Goal: Task Accomplishment & Management: Manage account settings

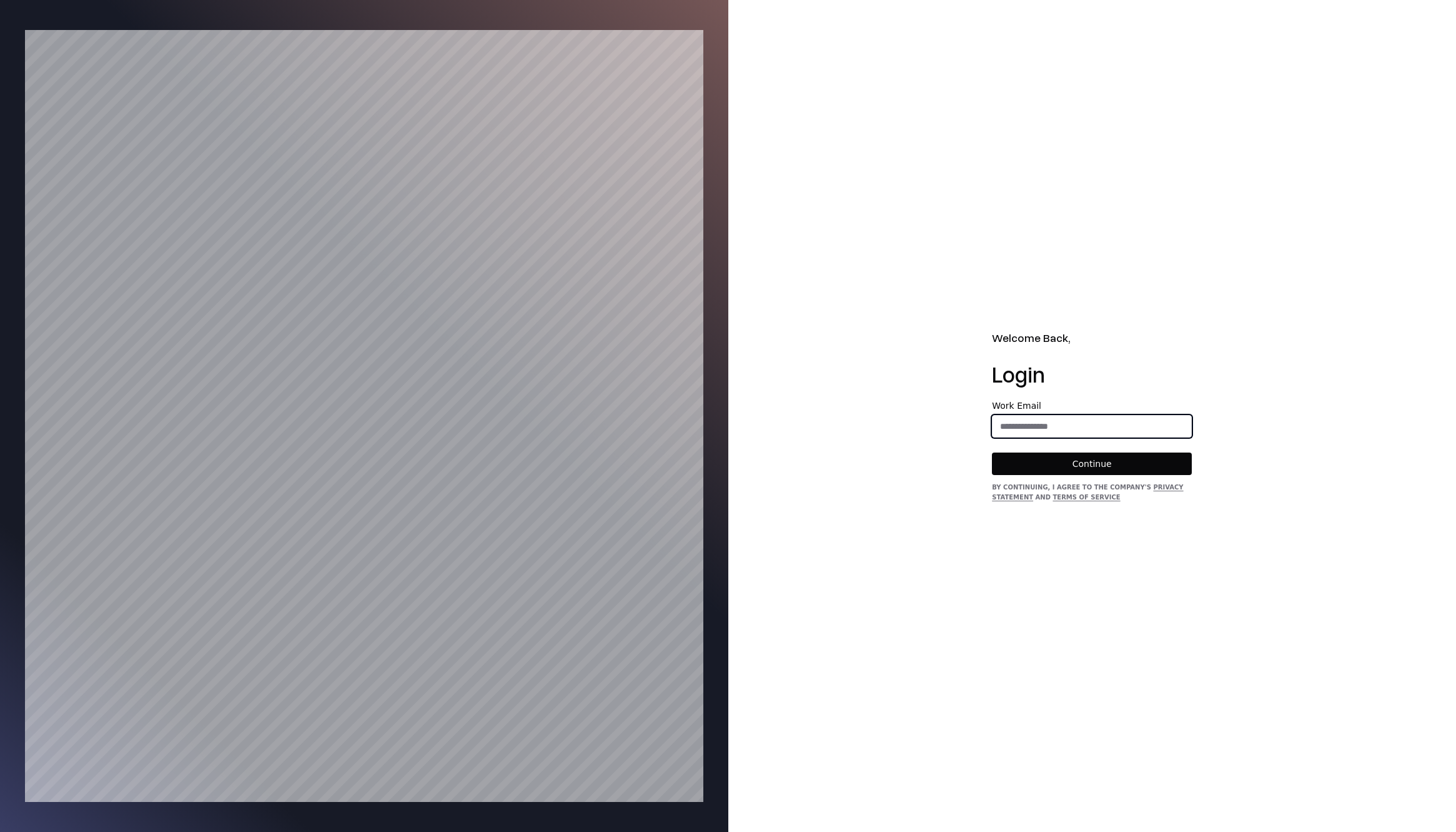
click at [1032, 430] on input "email" at bounding box center [1092, 426] width 199 height 23
type input "**********"
click at [1054, 478] on div "**********" at bounding box center [1092, 452] width 200 height 102
click at [1053, 473] on button "Continue" at bounding box center [1092, 463] width 200 height 23
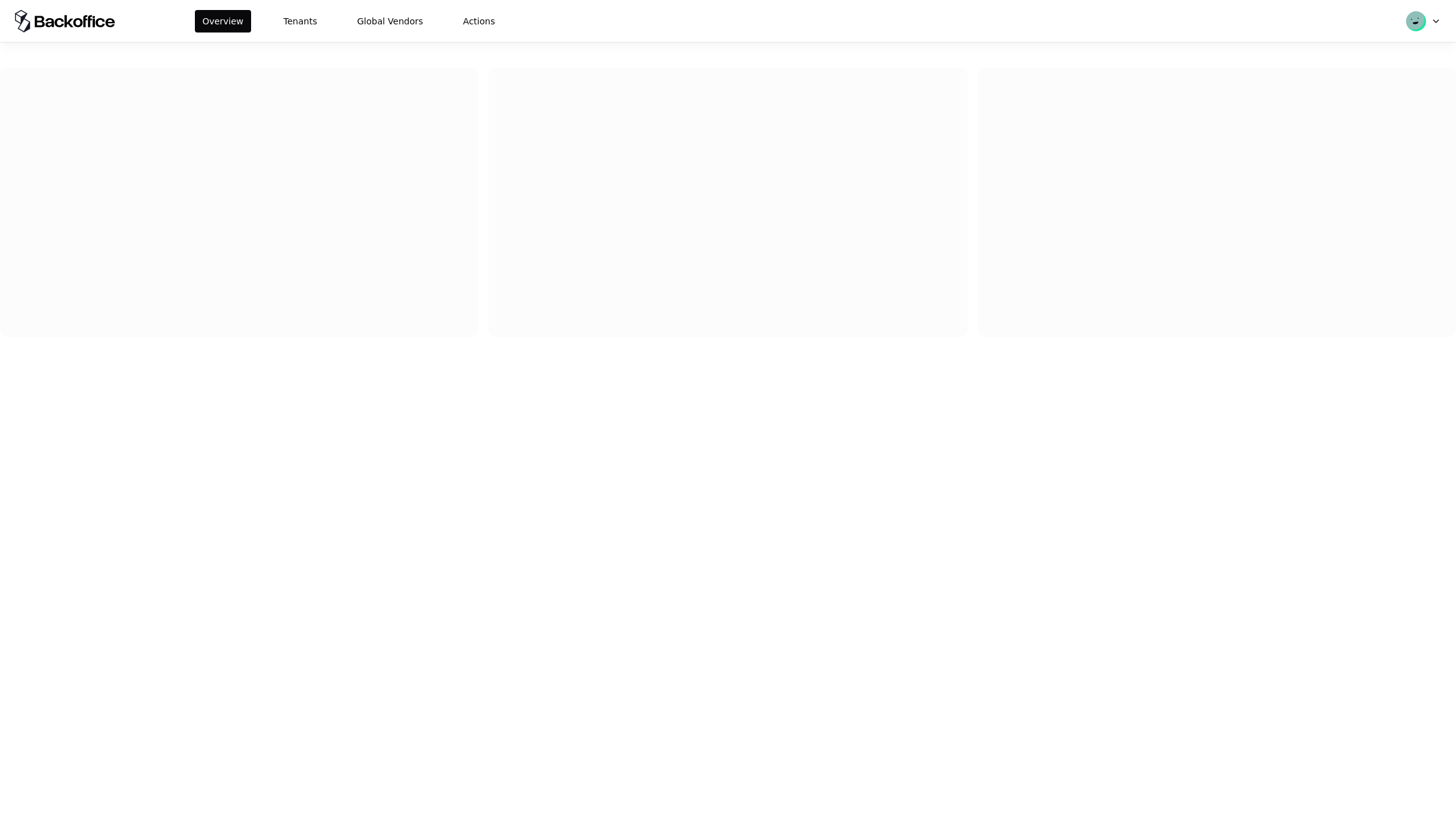
click at [281, 34] on div "Overview Tenants Global Vendors Actions" at bounding box center [728, 21] width 1456 height 42
click at [287, 29] on button "Tenants" at bounding box center [300, 21] width 49 height 23
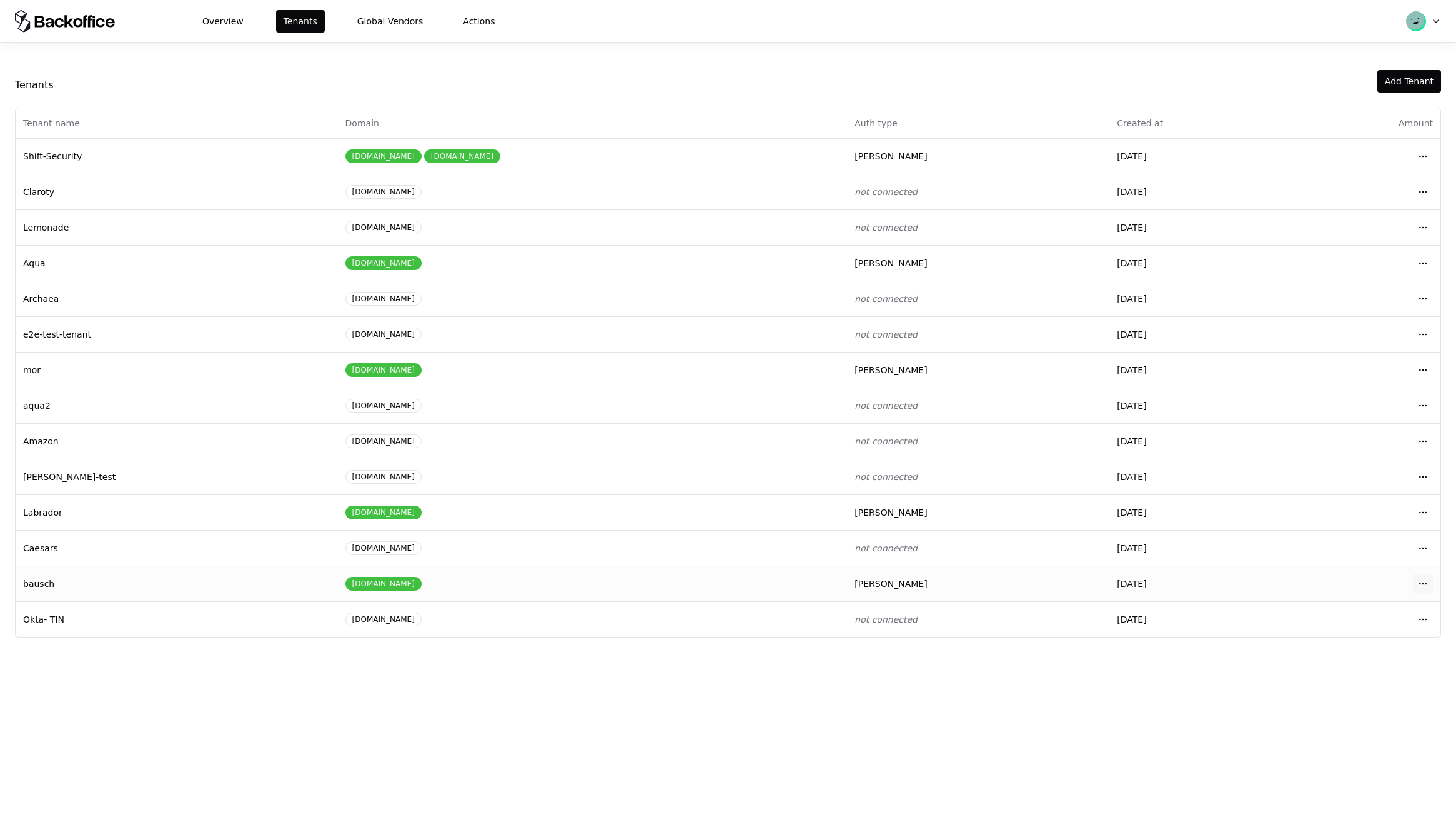
click at [1416, 588] on html "Overview Tenants Global Vendors Actions Tenants Add Tenant Tenant name Domain A…" at bounding box center [728, 416] width 1456 height 832
click at [1328, 686] on div "Login to tenant" at bounding box center [1367, 687] width 142 height 25
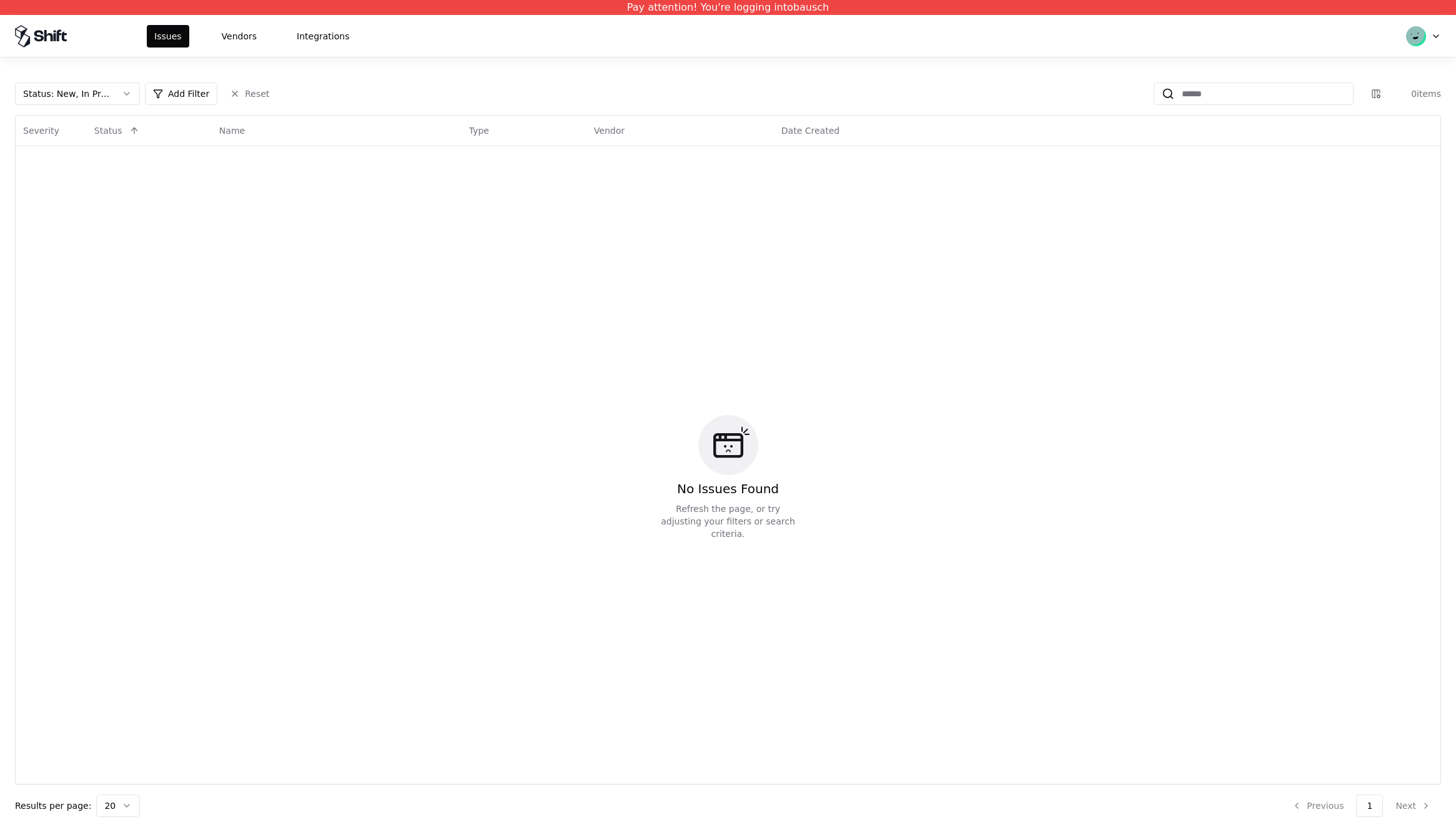
click at [235, 47] on div "Issues Vendors Integrations" at bounding box center [728, 36] width 1456 height 42
click at [239, 39] on button "Vendors" at bounding box center [239, 36] width 50 height 23
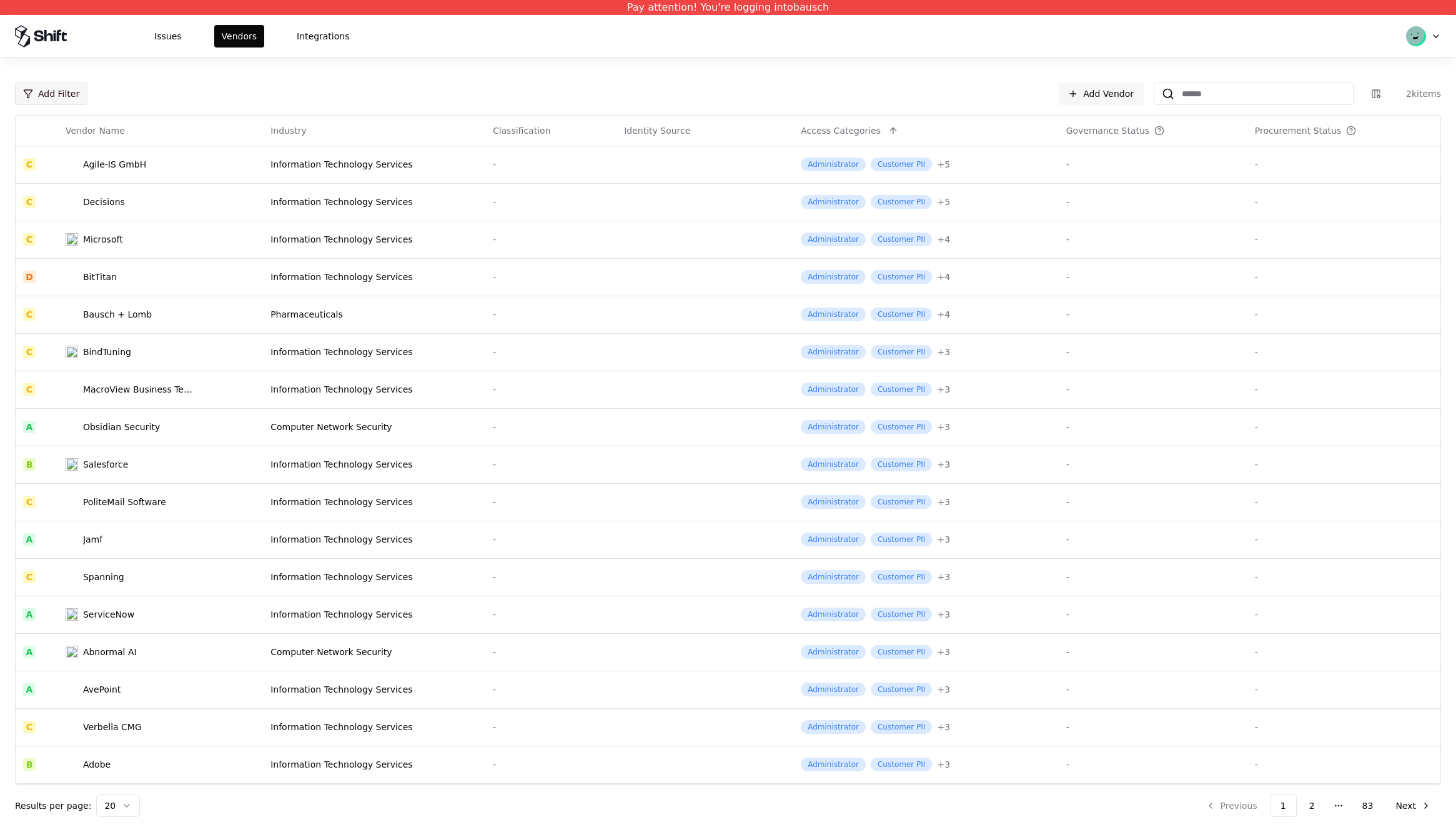
click at [59, 94] on html "Pay attention! You're logging into bausch Issues Vendors Integrations Add Filte…" at bounding box center [728, 416] width 1456 height 832
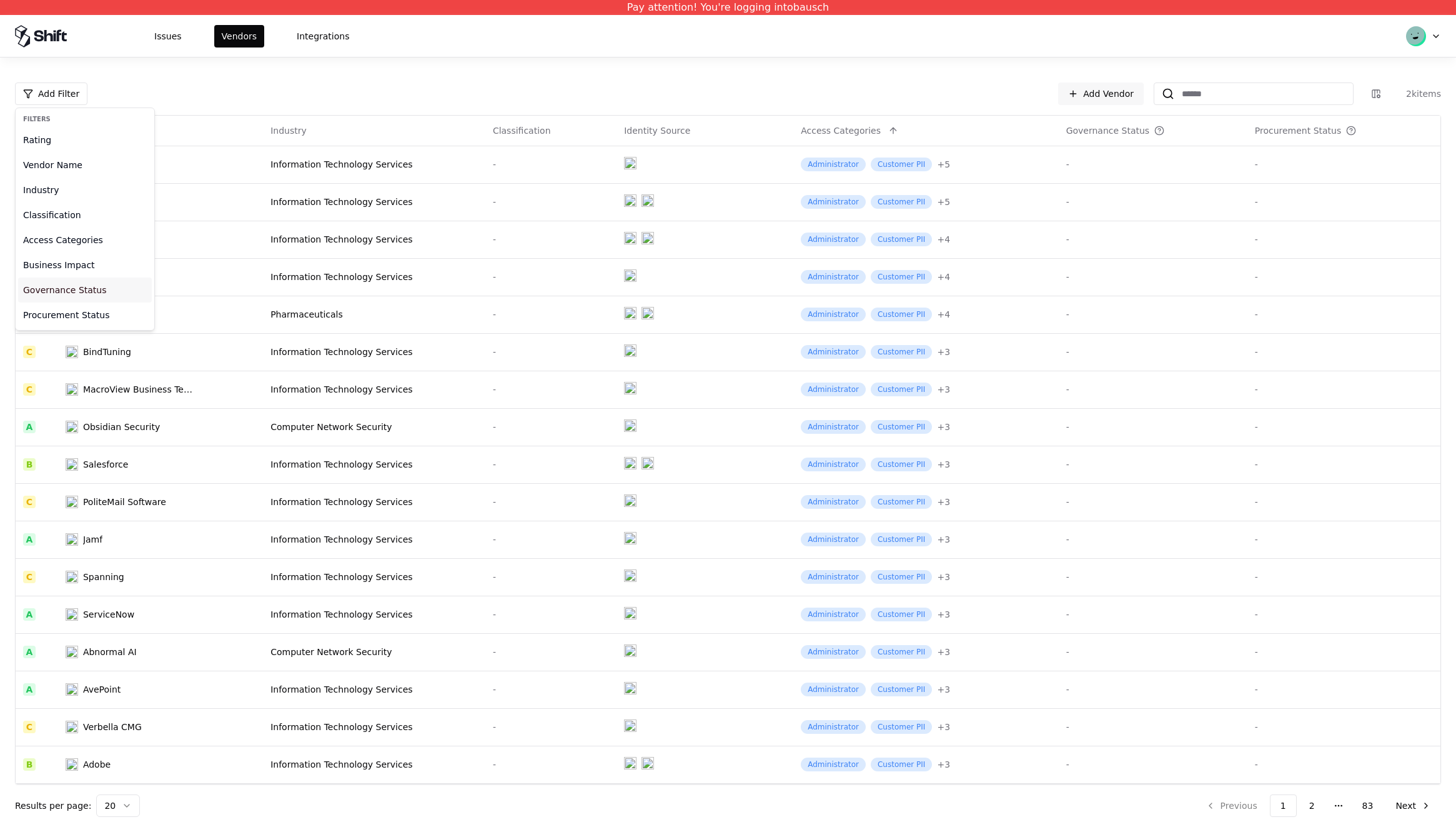
click at [57, 291] on div "Governance Status" at bounding box center [84, 290] width 134 height 25
click at [150, 129] on input "text" at bounding box center [105, 125] width 152 height 12
click at [129, 185] on div "Governance Status not found" at bounding box center [105, 183] width 178 height 43
click at [720, 2] on div "Pay attention! You're logging into bausch" at bounding box center [728, 8] width 1456 height 15
click at [716, 8] on div "Pay attention! You're logging into bausch" at bounding box center [728, 8] width 1456 height 15
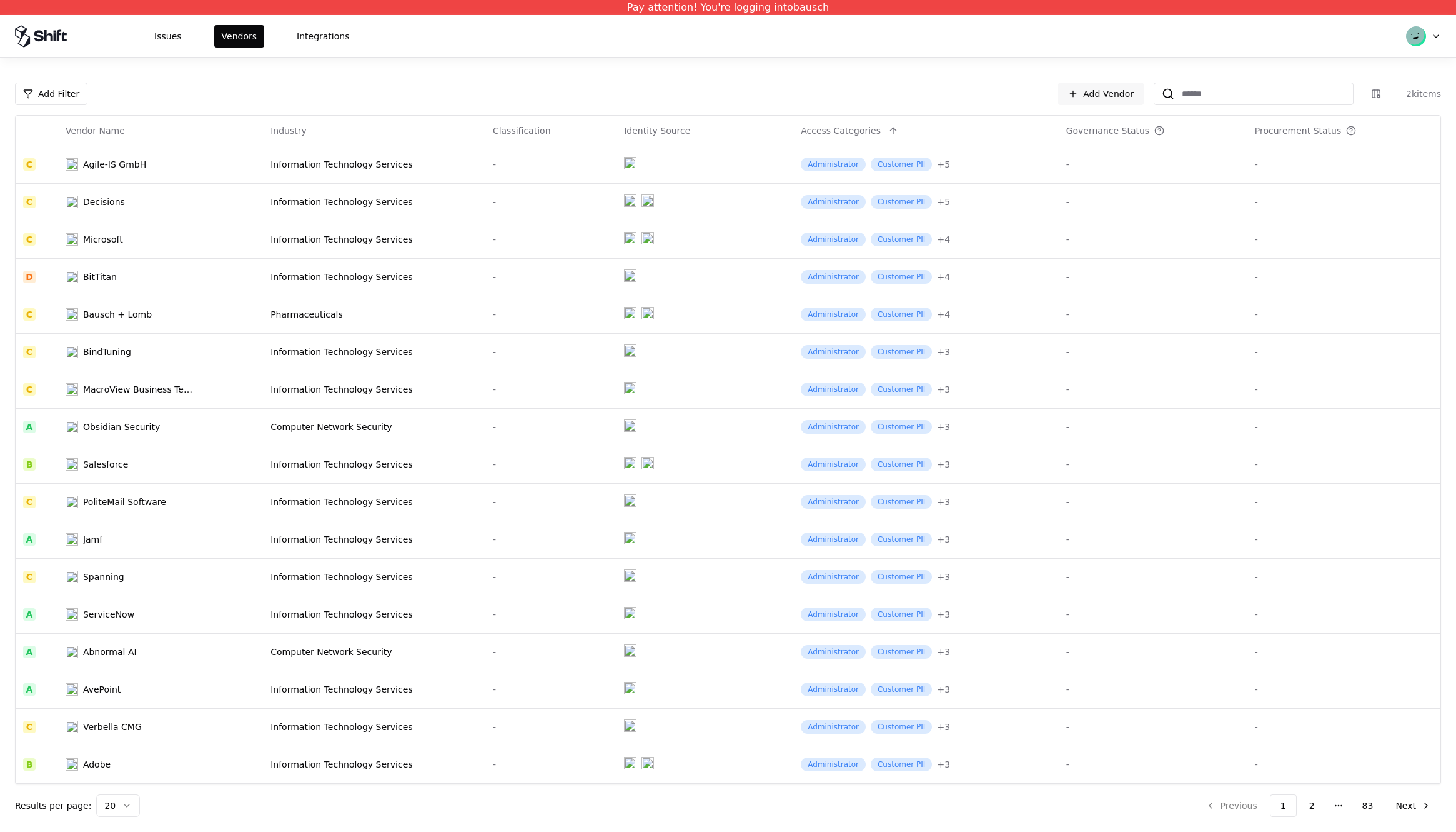
click at [64, 36] on icon at bounding box center [64, 36] width 5 height 10
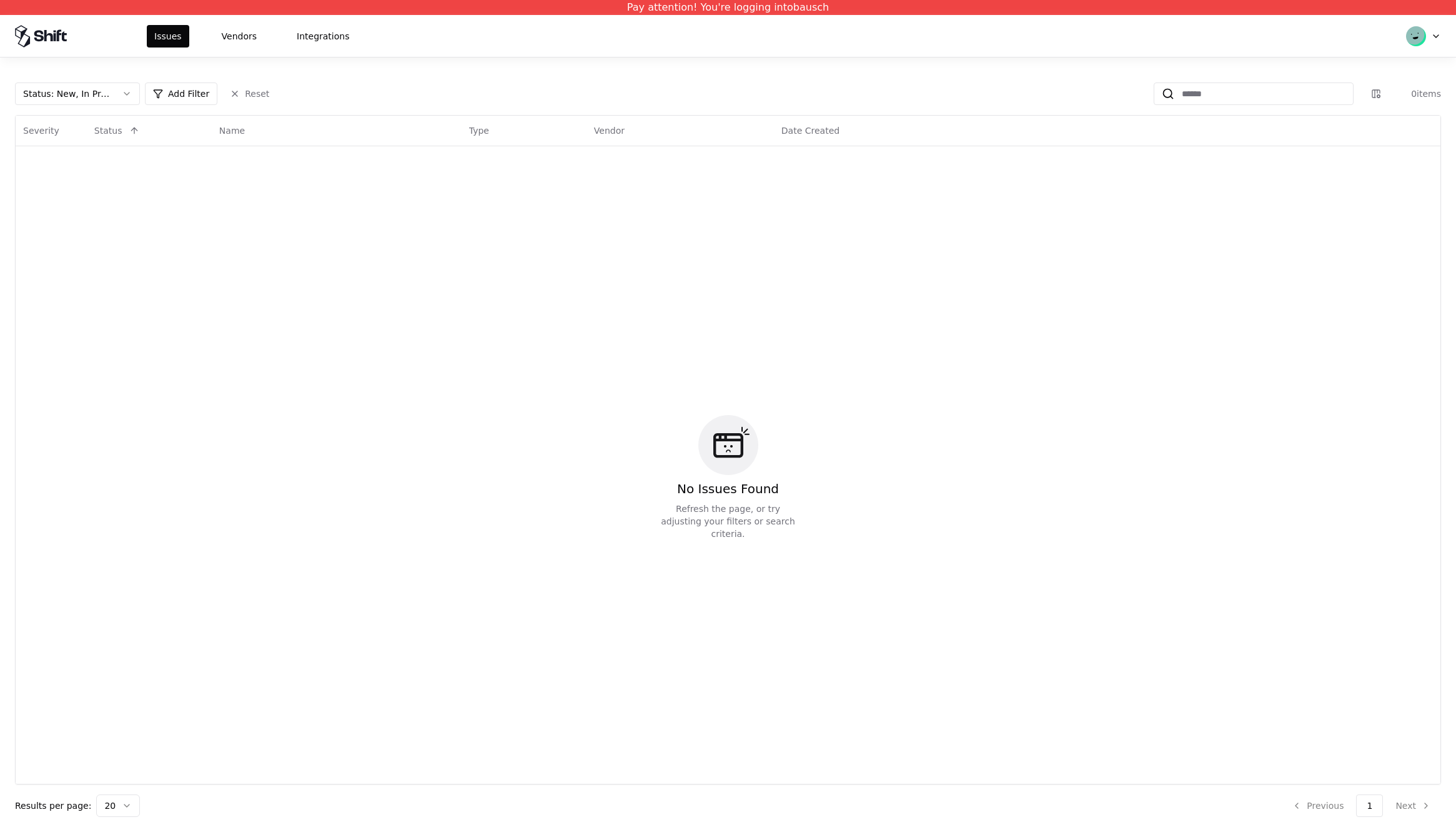
click at [1422, 44] on html "Pay attention! You're logging into bausch Issues Vendors Integrations Status : …" at bounding box center [728, 416] width 1456 height 832
click at [1342, 103] on div "Log out" at bounding box center [1371, 97] width 134 height 25
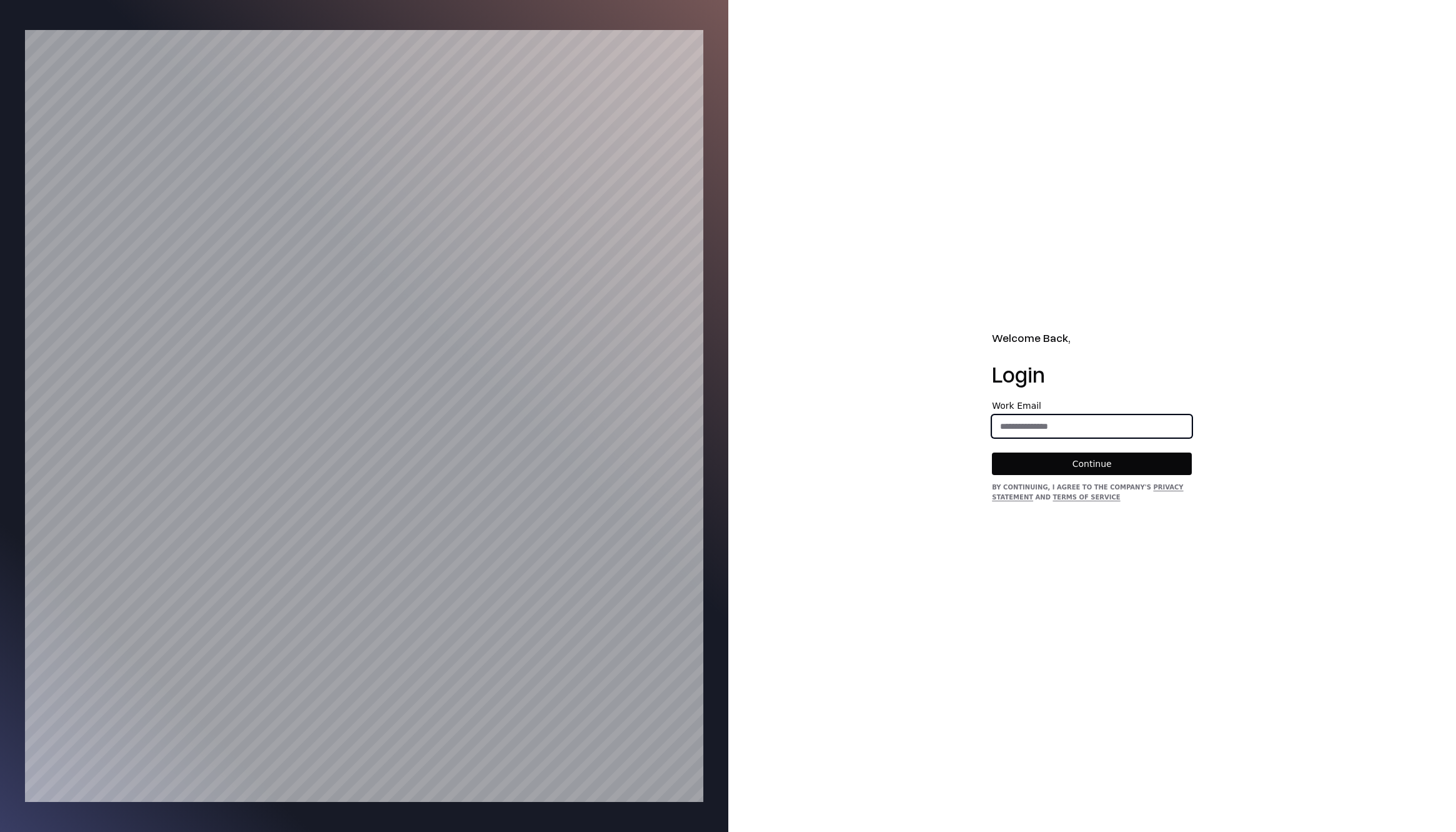
click at [1081, 433] on input "email" at bounding box center [1092, 426] width 199 height 23
type input "**********"
click at [1071, 461] on button "Continue" at bounding box center [1092, 463] width 200 height 23
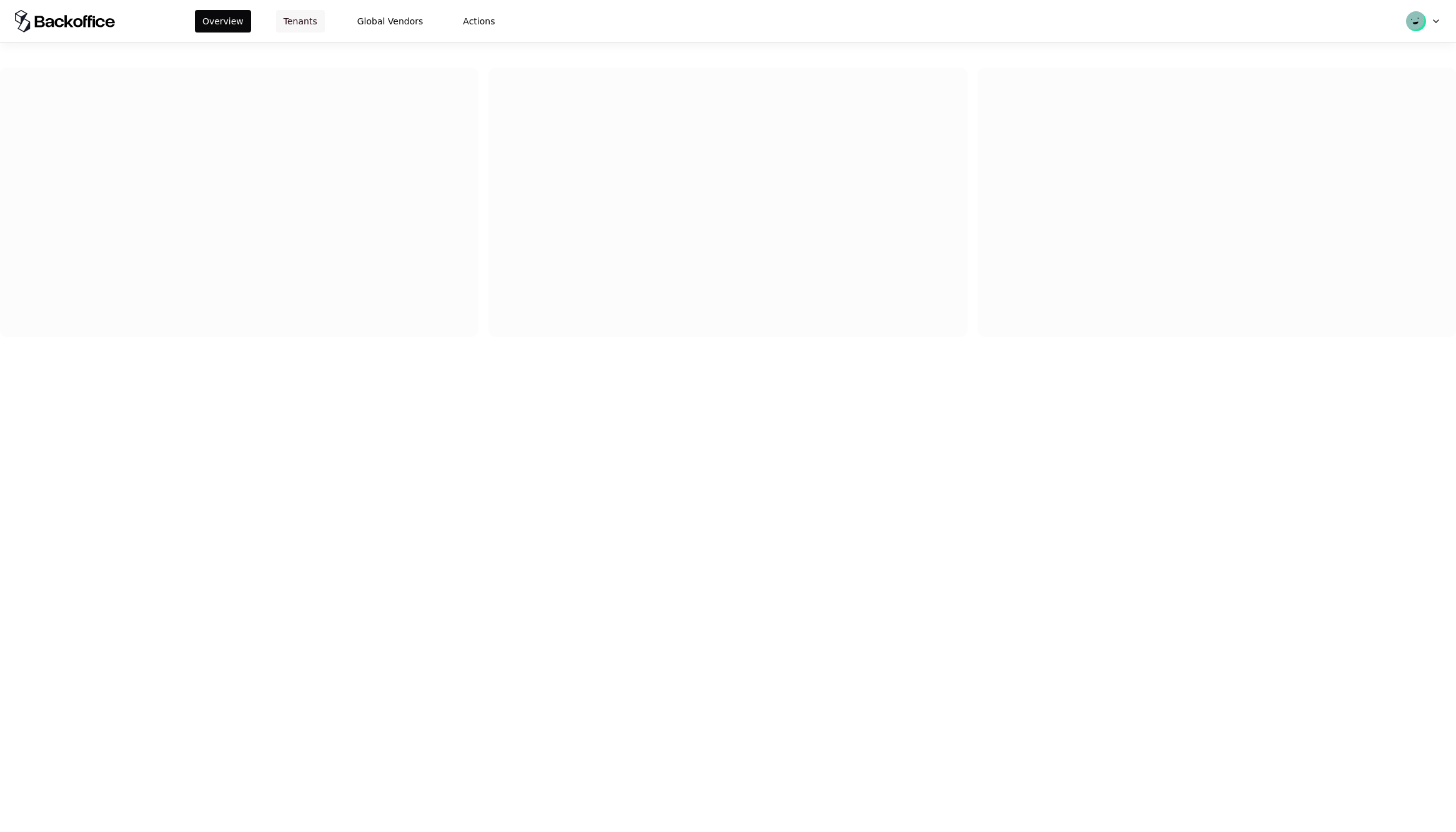
click at [305, 17] on button "Tenants" at bounding box center [300, 21] width 49 height 23
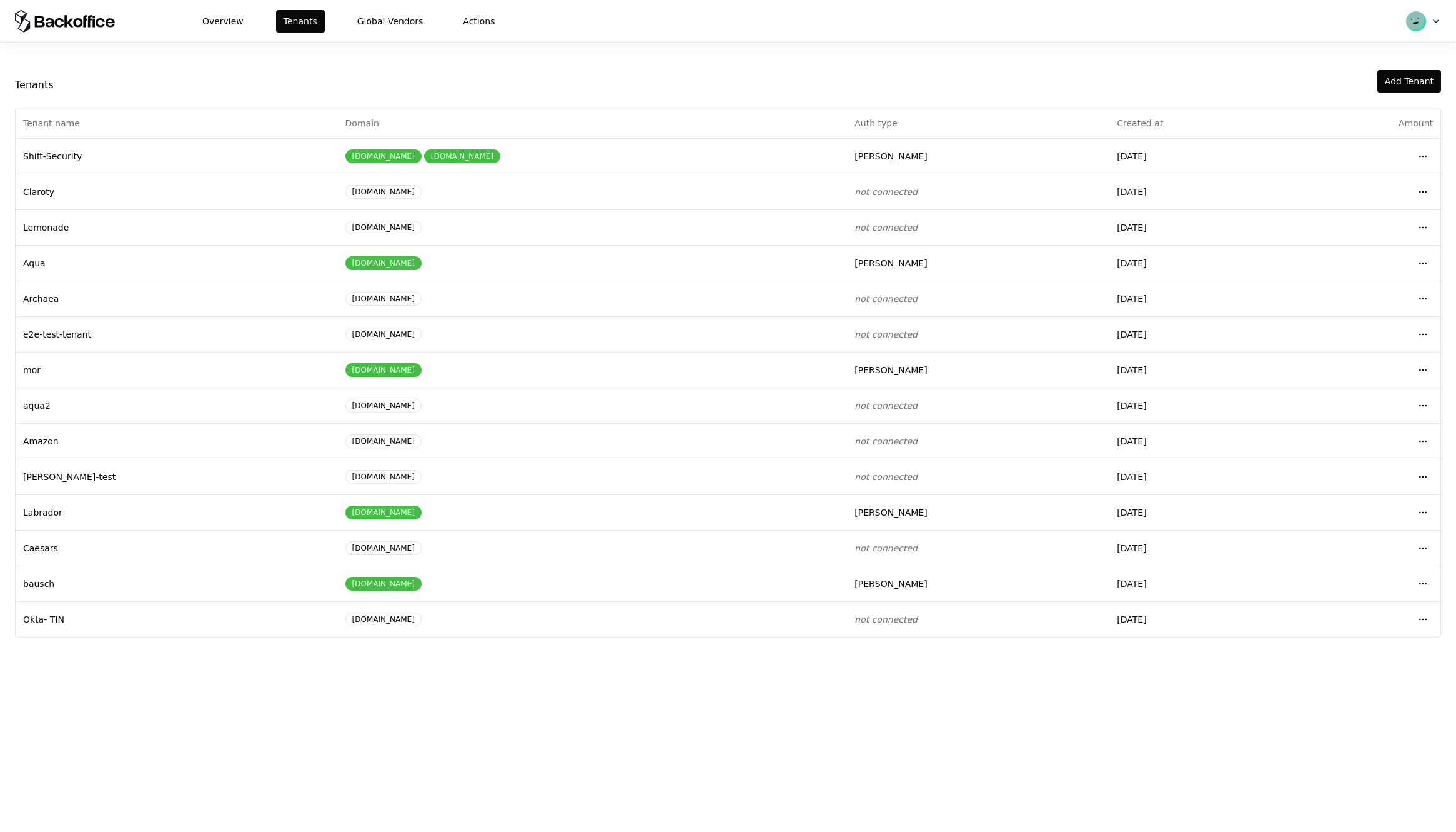
click at [152, 768] on div "Overview Tenants Global Vendors Actions Tenants Add Tenant Tenant name Domain A…" at bounding box center [728, 416] width 1456 height 832
click at [53, 535] on td "Caesars" at bounding box center [177, 548] width 322 height 36
click at [1422, 551] on html "Overview Tenants Global Vendors Actions Tenants Add Tenant Tenant name Domain A…" at bounding box center [728, 416] width 1456 height 832
click at [1326, 654] on div "Login to tenant" at bounding box center [1367, 651] width 142 height 25
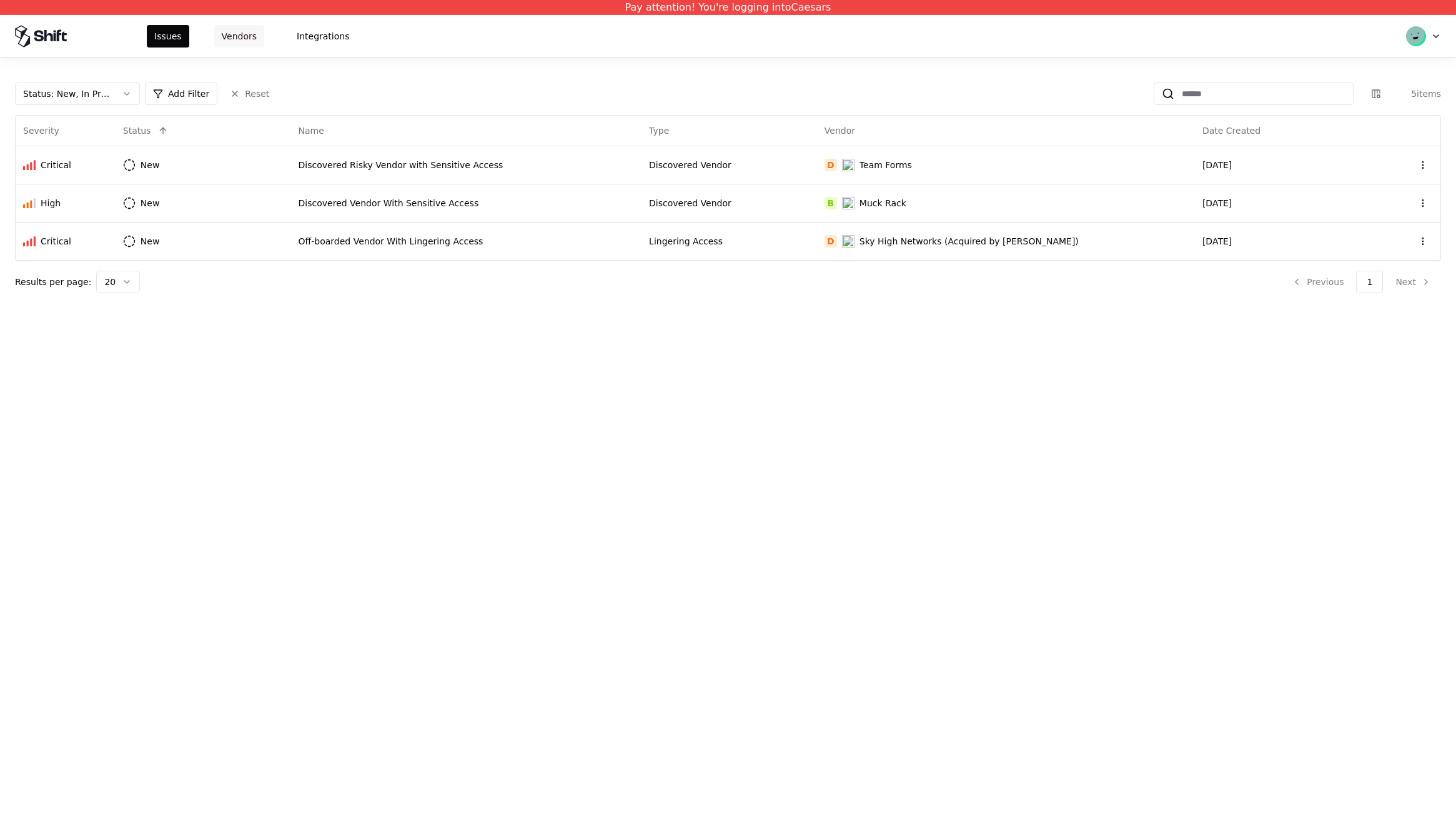
click at [240, 38] on button "Vendors" at bounding box center [239, 36] width 50 height 23
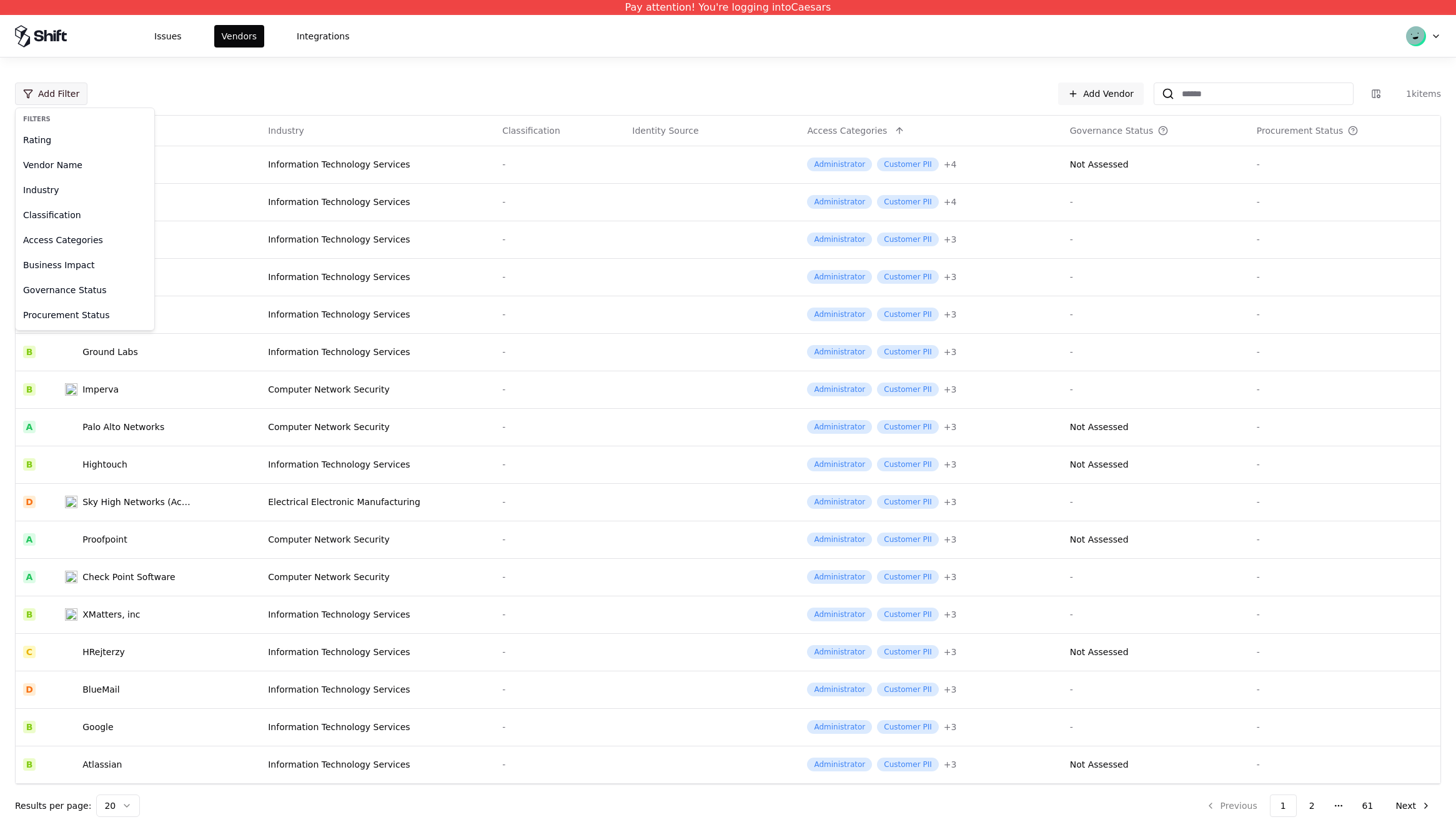
click at [71, 97] on html "Pay attention! You're logging into Caesars Issues Vendors Integrations Add Filt…" at bounding box center [728, 416] width 1456 height 832
click at [60, 292] on div "Governance Status" at bounding box center [84, 290] width 134 height 25
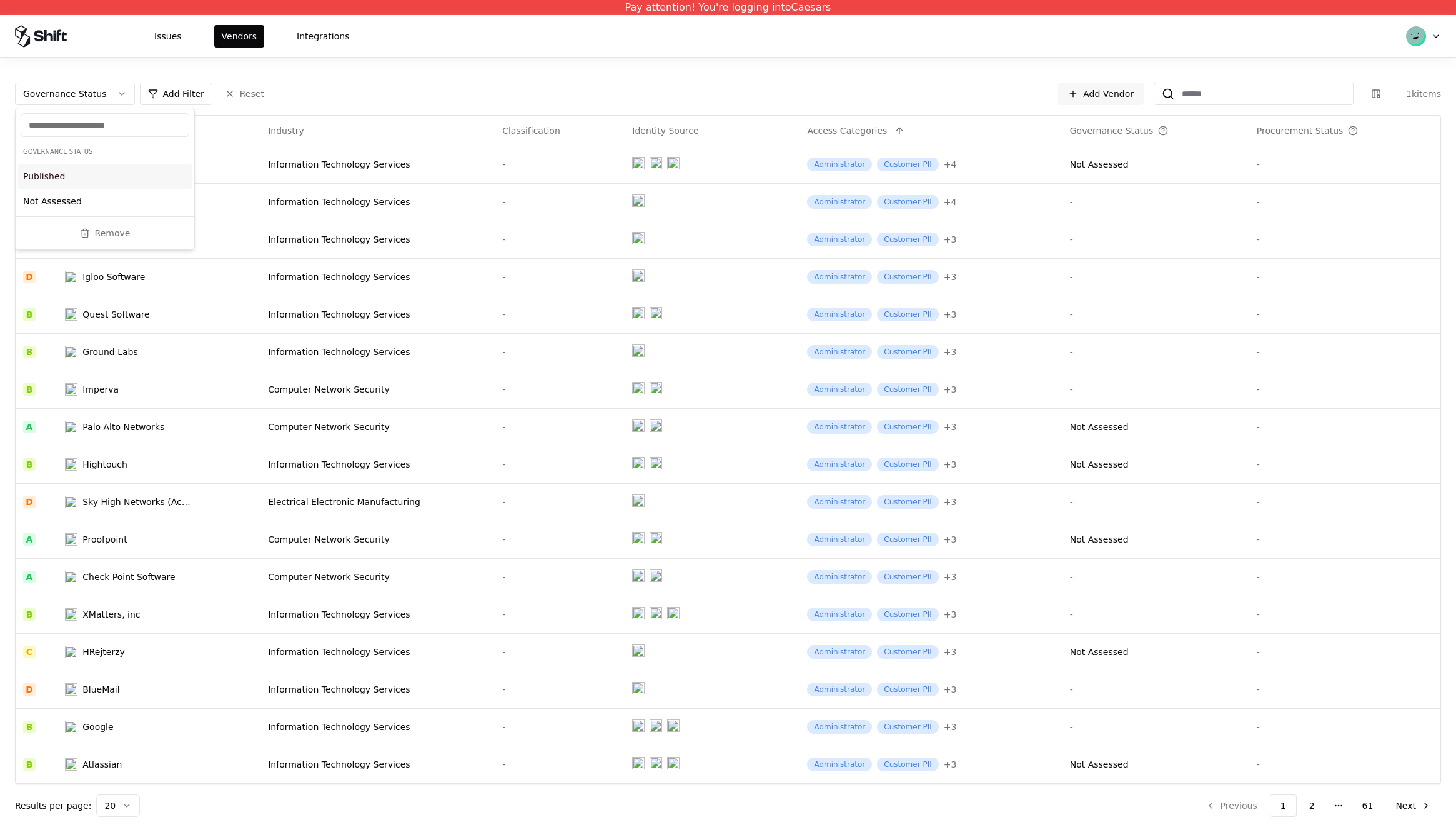
click at [49, 174] on div "Published" at bounding box center [104, 176] width 174 height 25
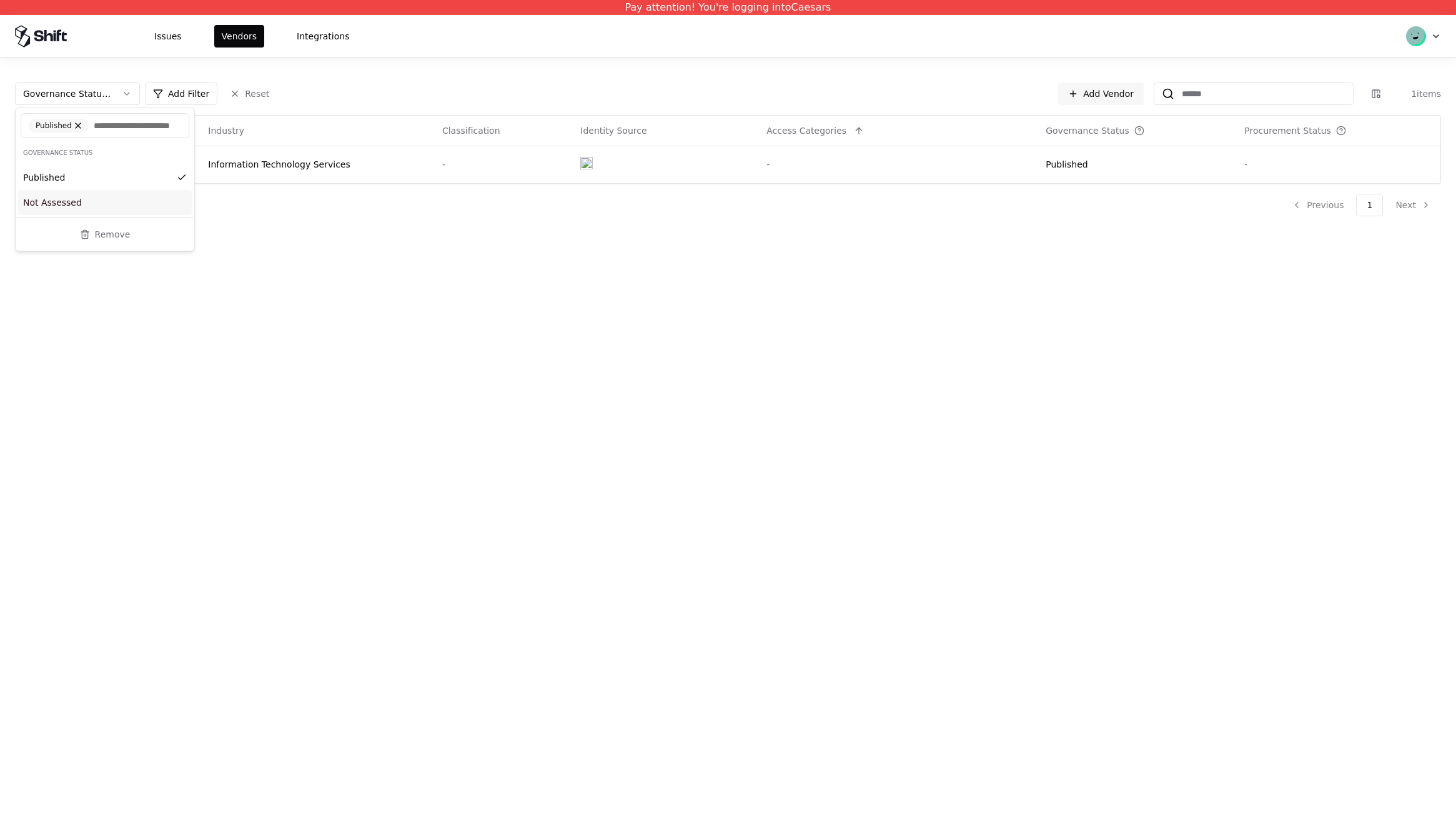
click at [46, 215] on div "Not Assessed" at bounding box center [104, 203] width 174 height 25
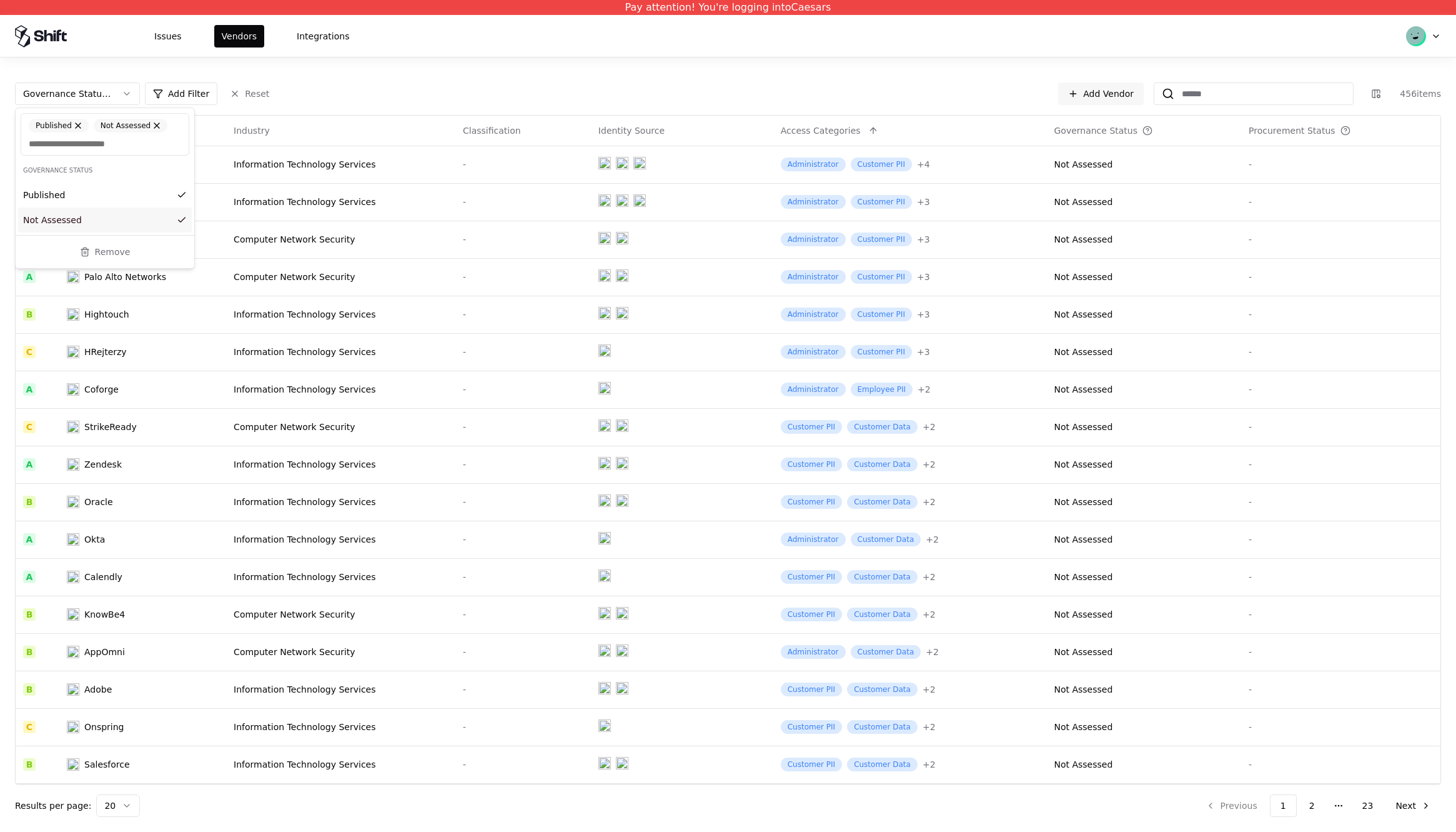
click at [46, 214] on div "Not Assessed" at bounding box center [104, 220] width 174 height 25
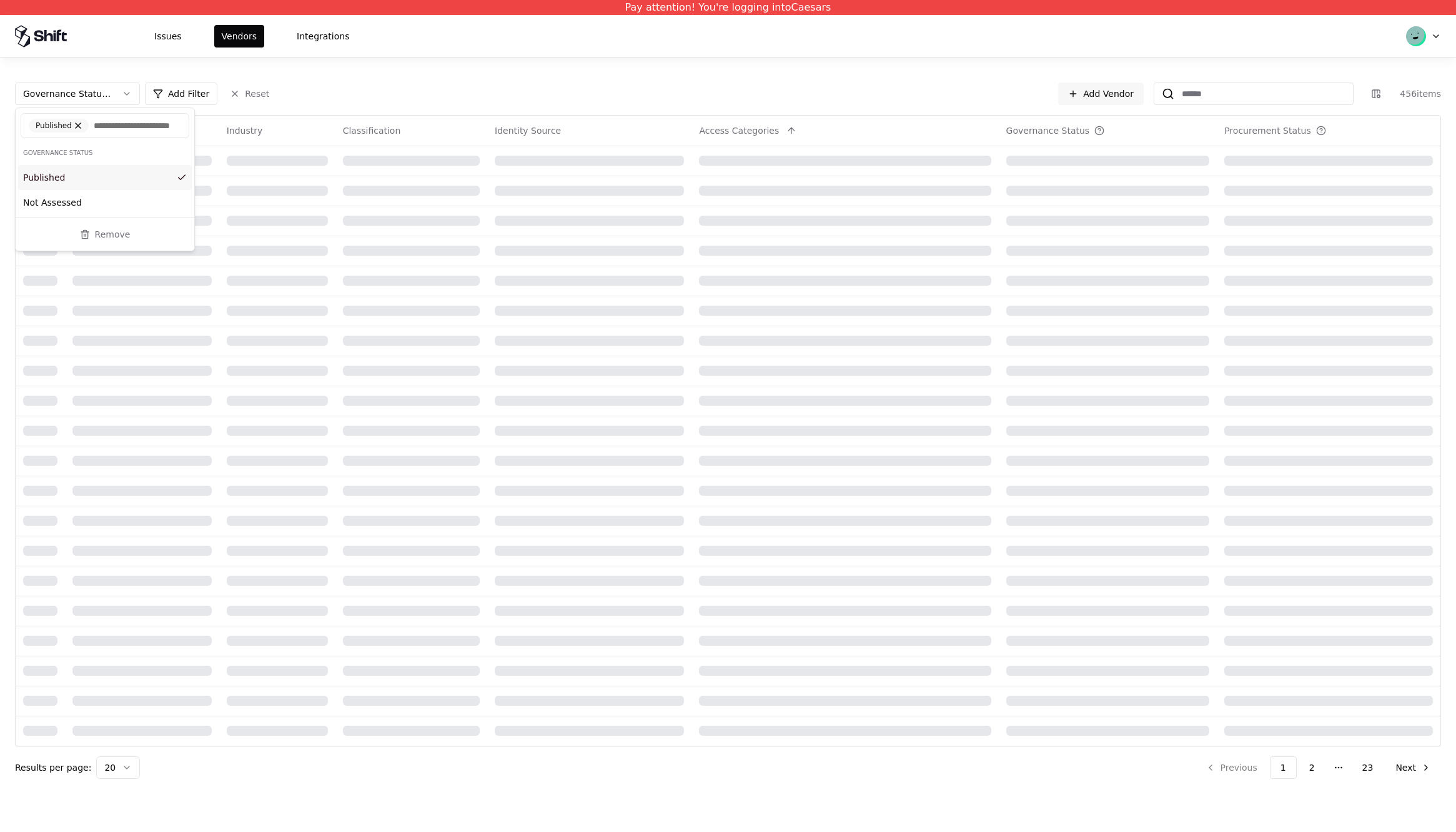
click at [49, 190] on div "Published" at bounding box center [104, 177] width 174 height 25
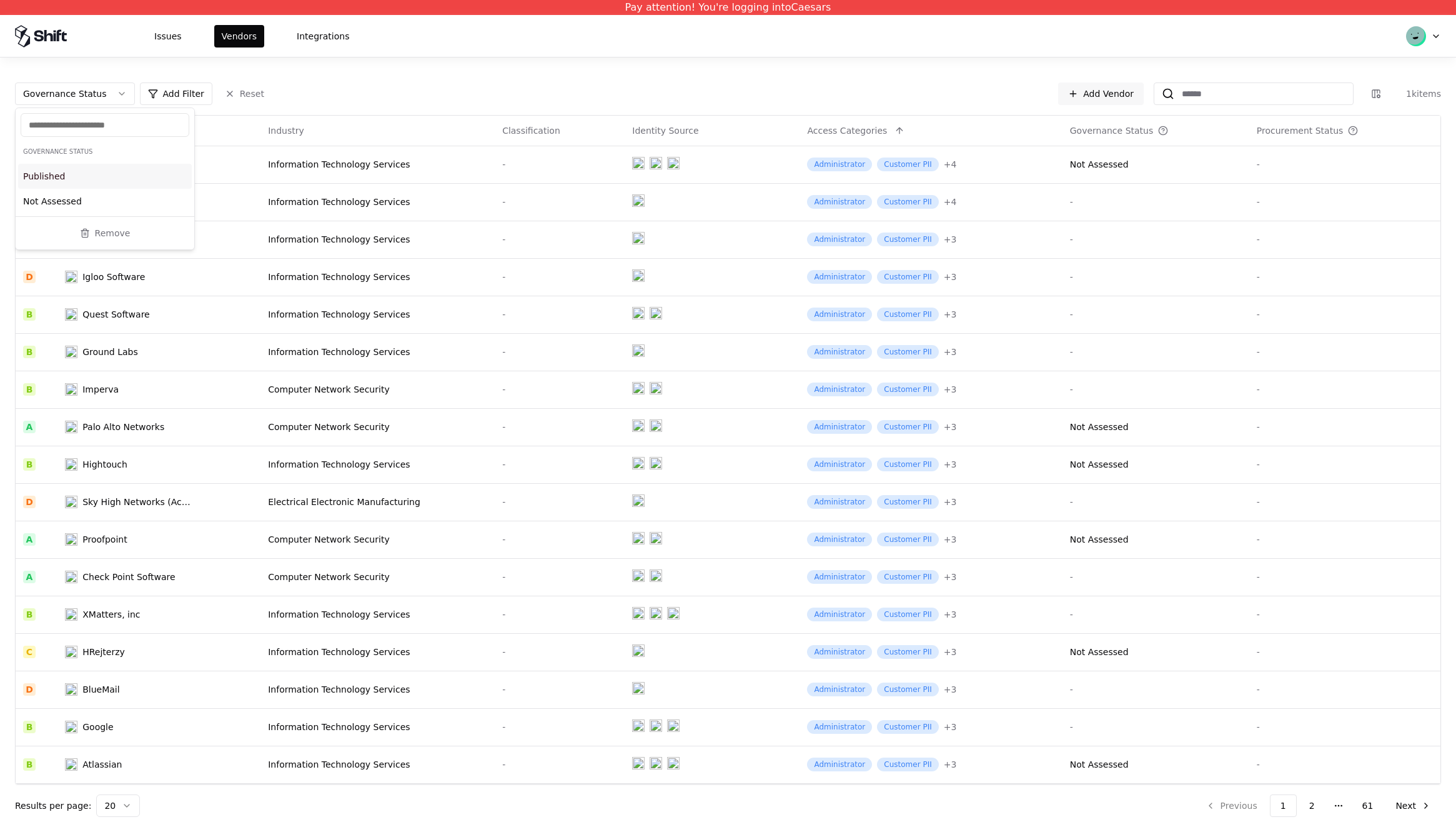
click at [412, 60] on html "Pay attention! You're logging into Caesars Issues Vendors Integrations Governan…" at bounding box center [728, 416] width 1456 height 832
click at [1094, 93] on link "Add Vendor" at bounding box center [1101, 93] width 86 height 23
click at [75, 97] on html "Pay attention! You're logging into Caesars Issues Vendors Integrations Add Filt…" at bounding box center [728, 416] width 1456 height 832
click at [67, 289] on div "Governance Status" at bounding box center [84, 290] width 134 height 25
drag, startPoint x: 1067, startPoint y: 203, endPoint x: 1074, endPoint y: 203, distance: 7.0
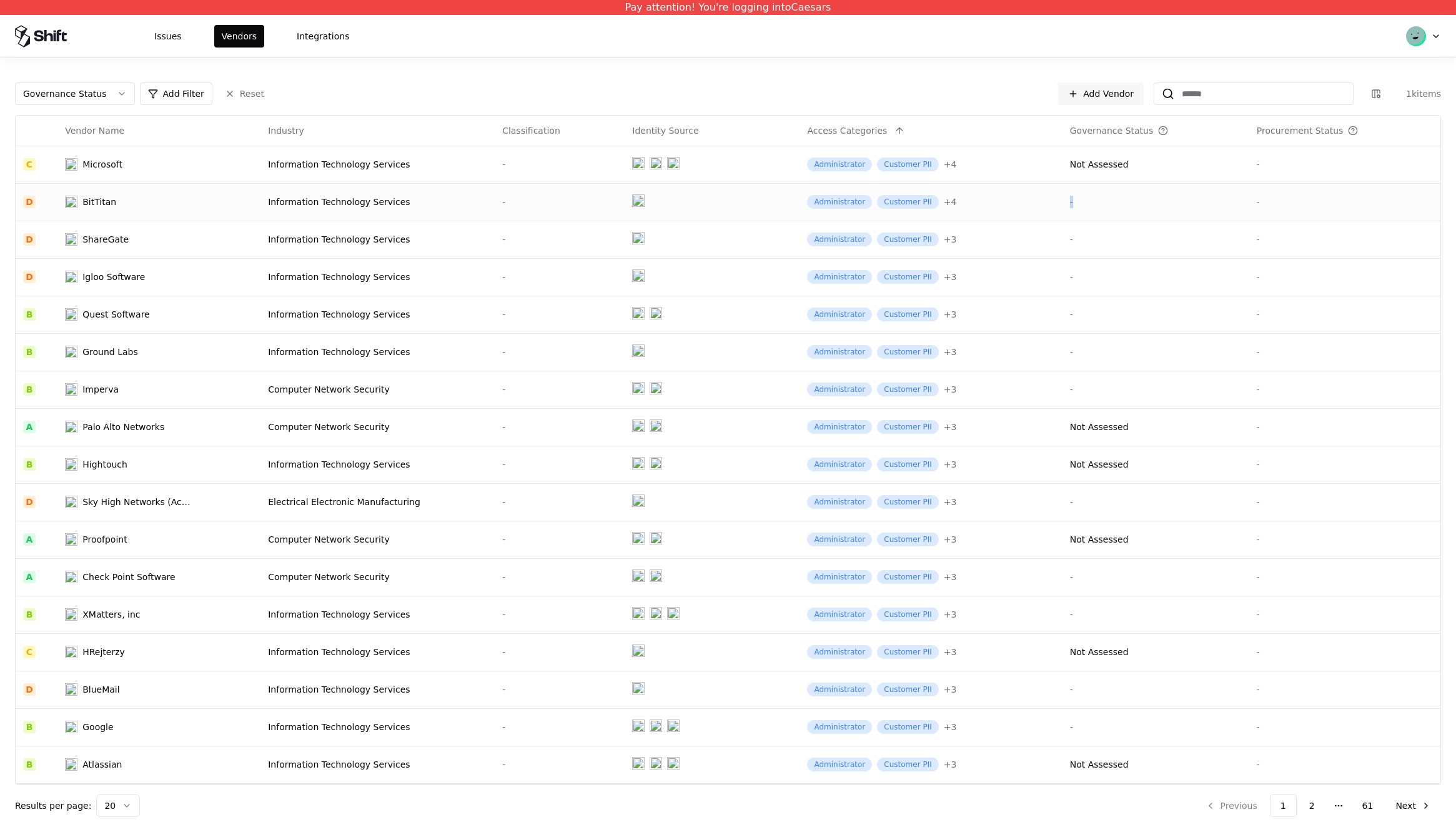
click at [1074, 203] on html "Pay attention! You're logging into Caesars Issues Vendors Integrations Governan…" at bounding box center [728, 416] width 1456 height 832
click at [1078, 162] on div "Not Assessed" at bounding box center [1100, 164] width 59 height 12
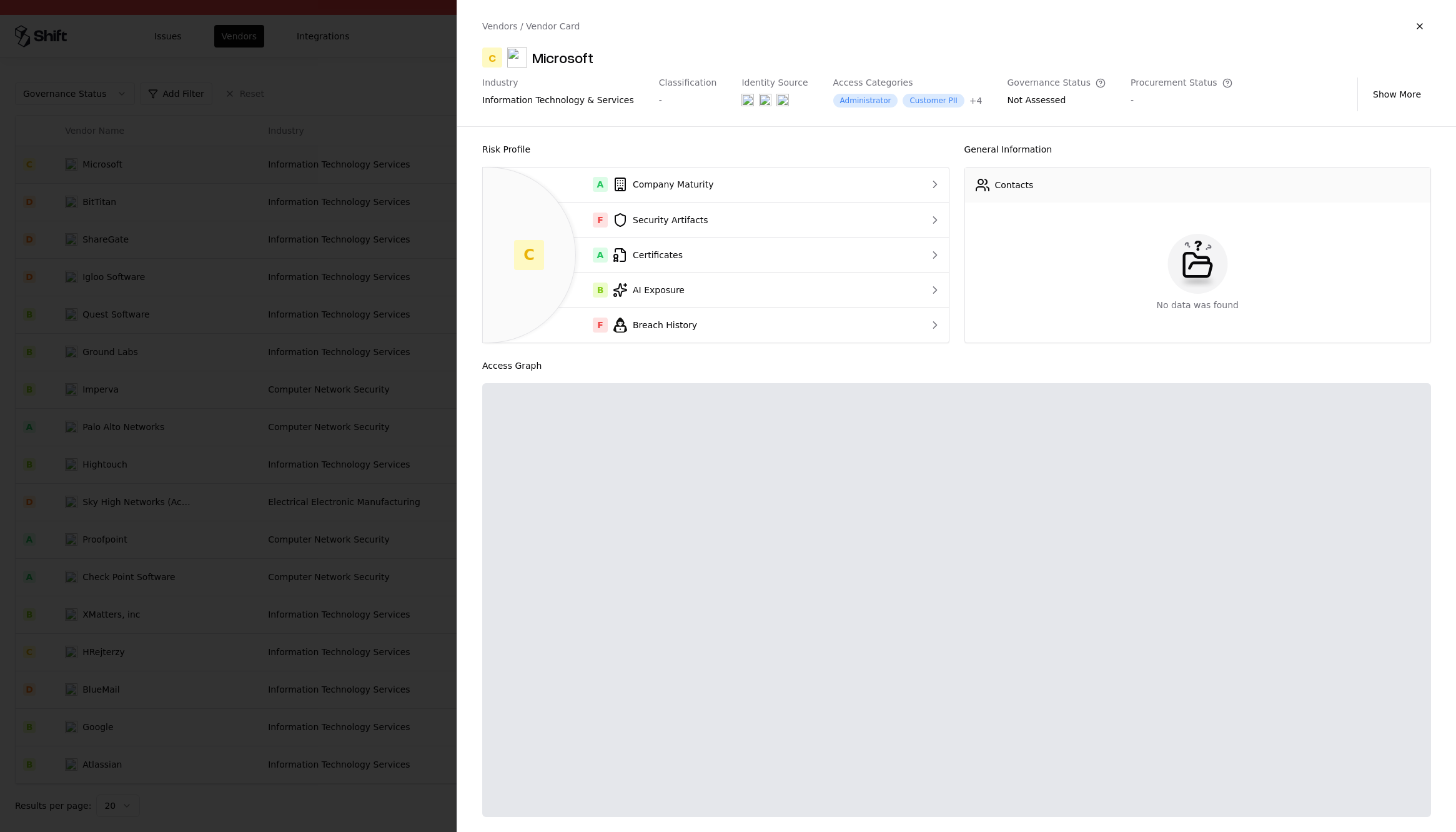
click at [378, 113] on div at bounding box center [728, 416] width 1456 height 832
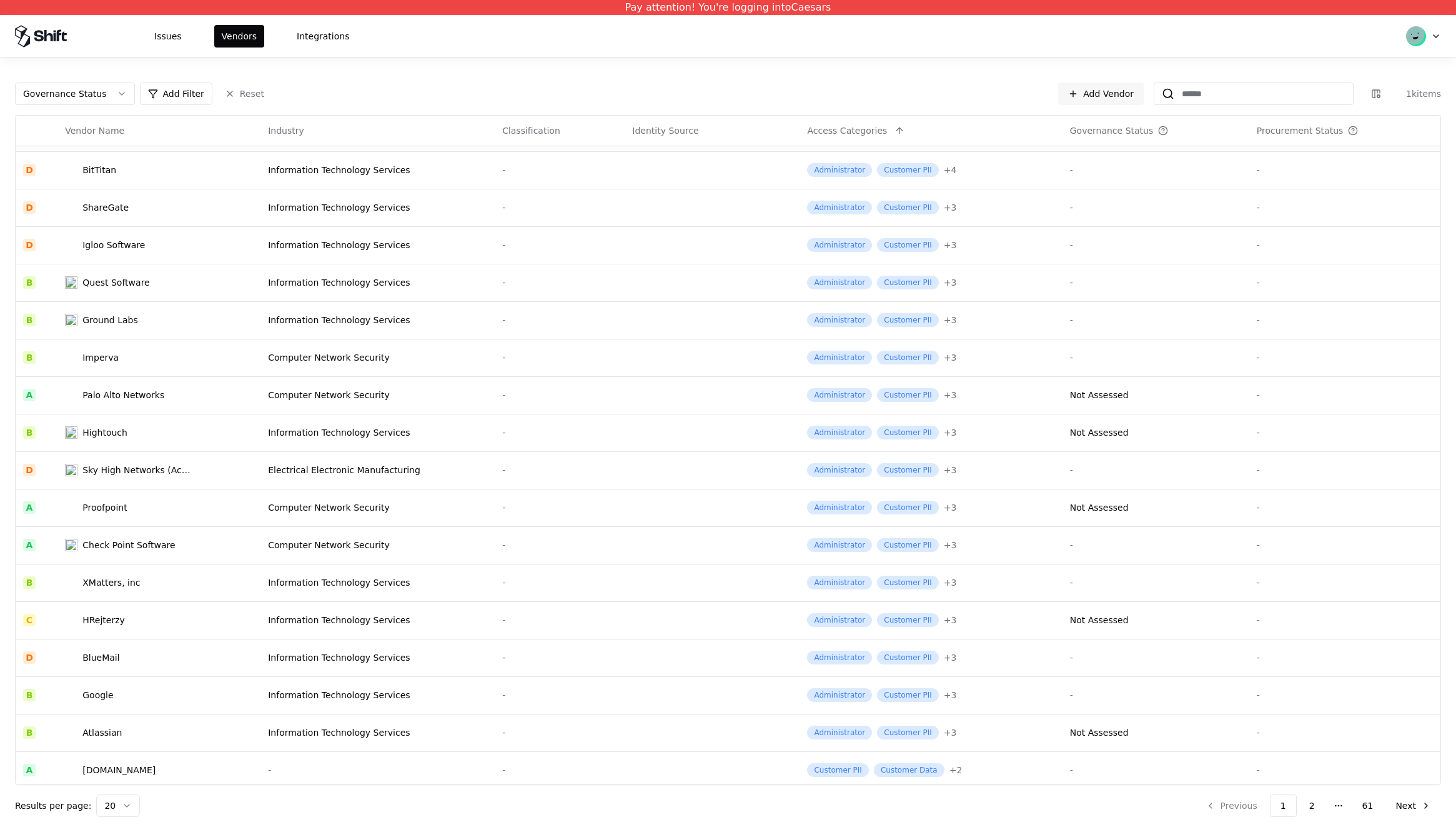
scroll to position [32, 0]
click at [64, 100] on div "Governance Status" at bounding box center [65, 93] width 84 height 12
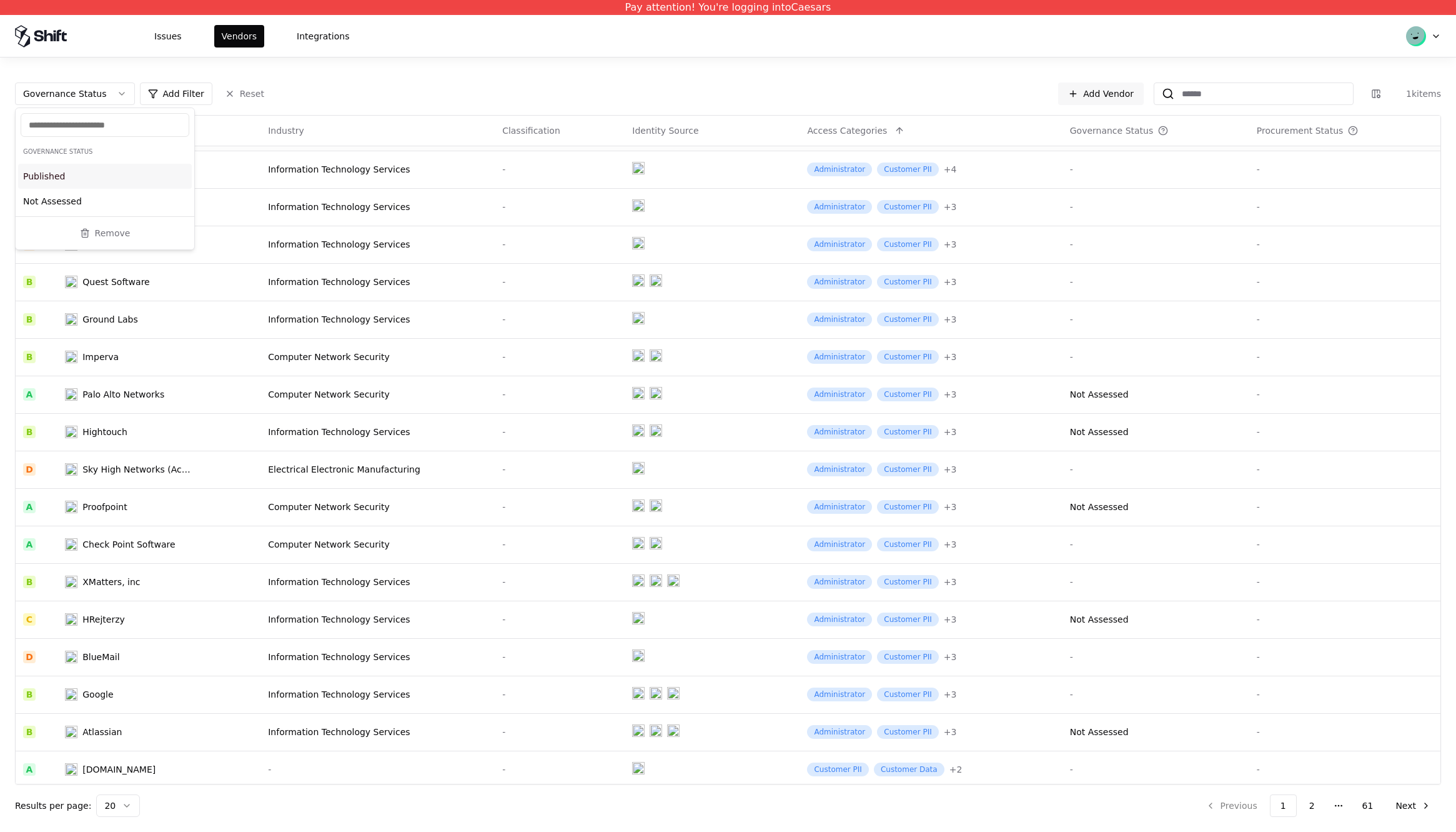
click at [90, 94] on html "Pay attention! You're logging into Caesars Issues Vendors Integrations Governan…" at bounding box center [728, 416] width 1456 height 832
click at [90, 94] on div "Governance Status" at bounding box center [65, 93] width 84 height 12
type input "*"
click at [158, 97] on html "Pay attention! You're logging into Caesars Issues Vendors Integrations Governan…" at bounding box center [728, 416] width 1456 height 832
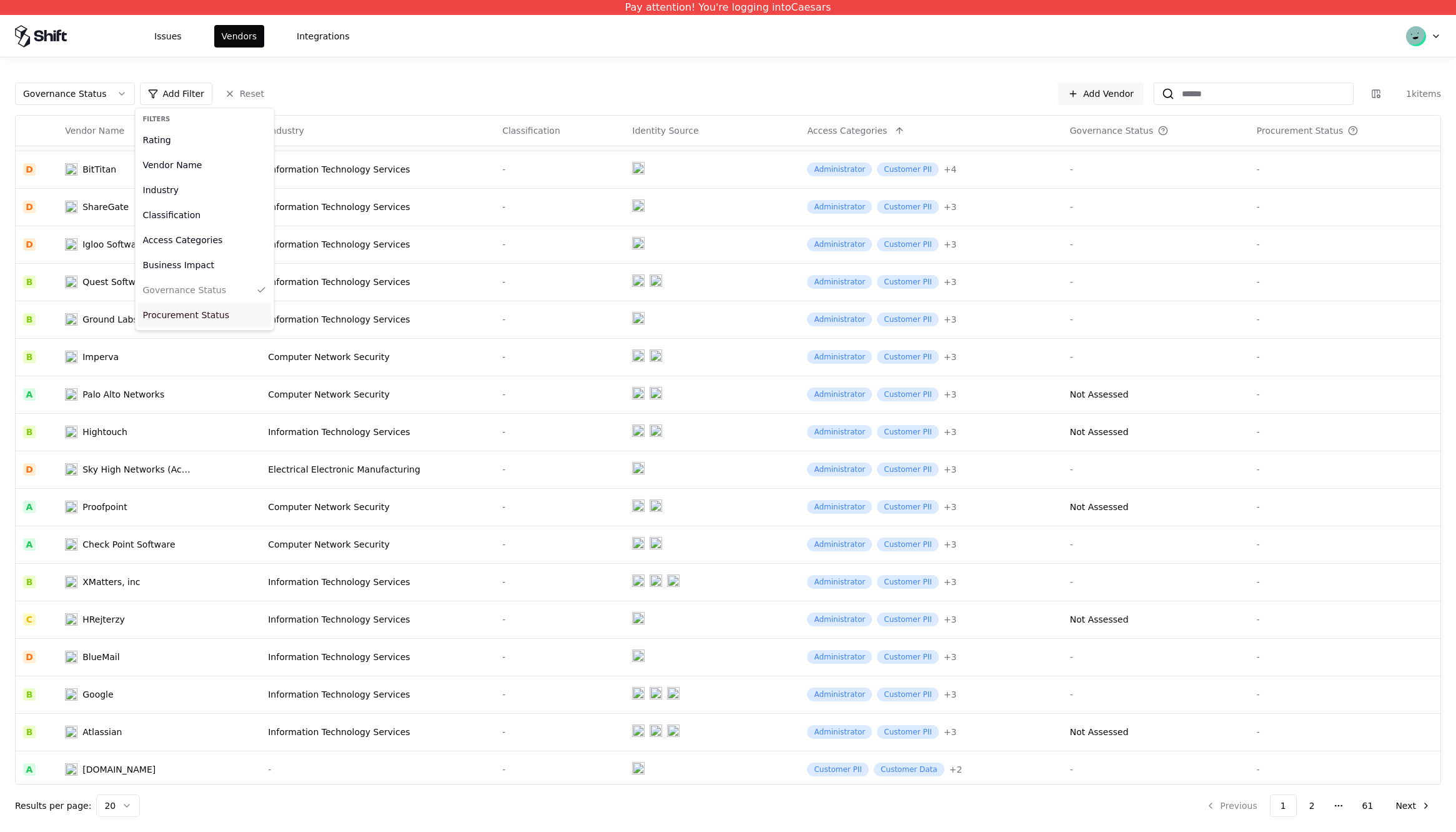
click at [180, 314] on div "Procurement Status" at bounding box center [204, 315] width 134 height 25
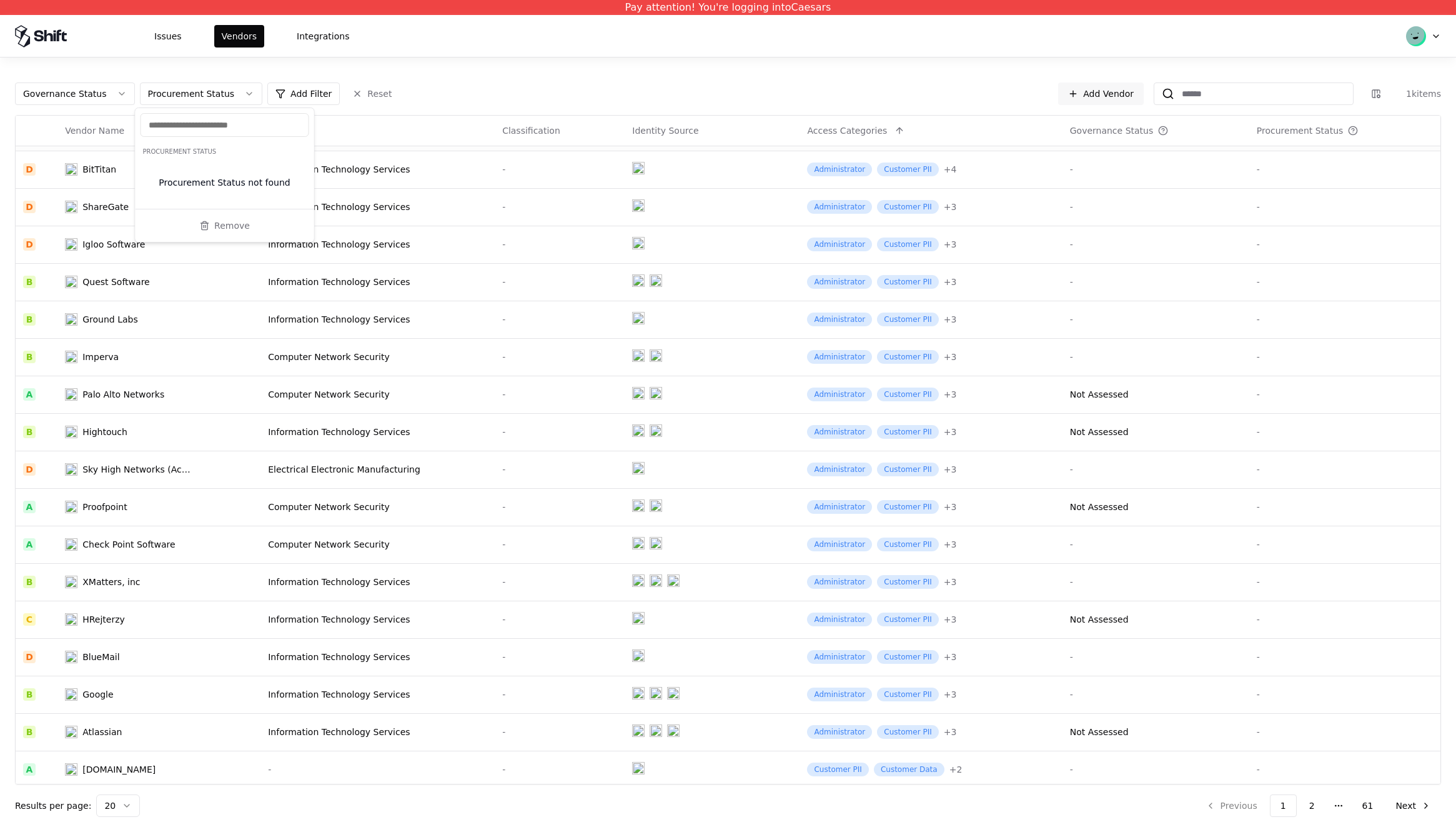
click at [88, 95] on html "Pay attention! You're logging into Caesars Issues Vendors Integrations Governan…" at bounding box center [728, 416] width 1456 height 832
click at [88, 95] on div "Governance Status" at bounding box center [65, 93] width 84 height 12
click at [69, 235] on button "Remove" at bounding box center [105, 233] width 169 height 23
click at [120, 92] on button "Procurement Status" at bounding box center [76, 93] width 123 height 23
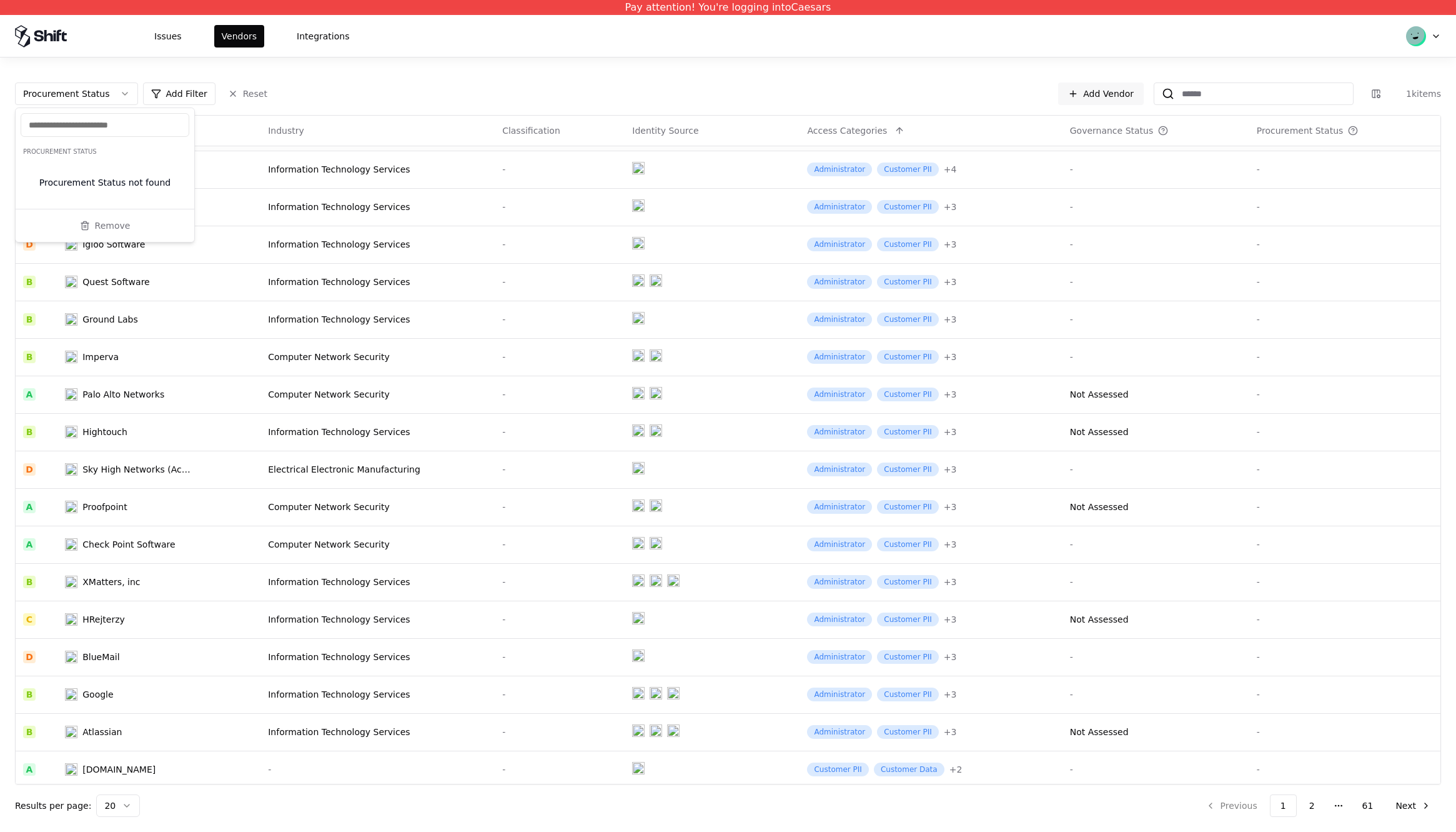
click at [115, 239] on div "Remove" at bounding box center [105, 225] width 178 height 32
click at [115, 228] on button "Remove" at bounding box center [105, 225] width 169 height 23
click at [63, 100] on html "Pay attention! You're logging into Caesars Issues Vendors Integrations Add Filt…" at bounding box center [728, 416] width 1456 height 832
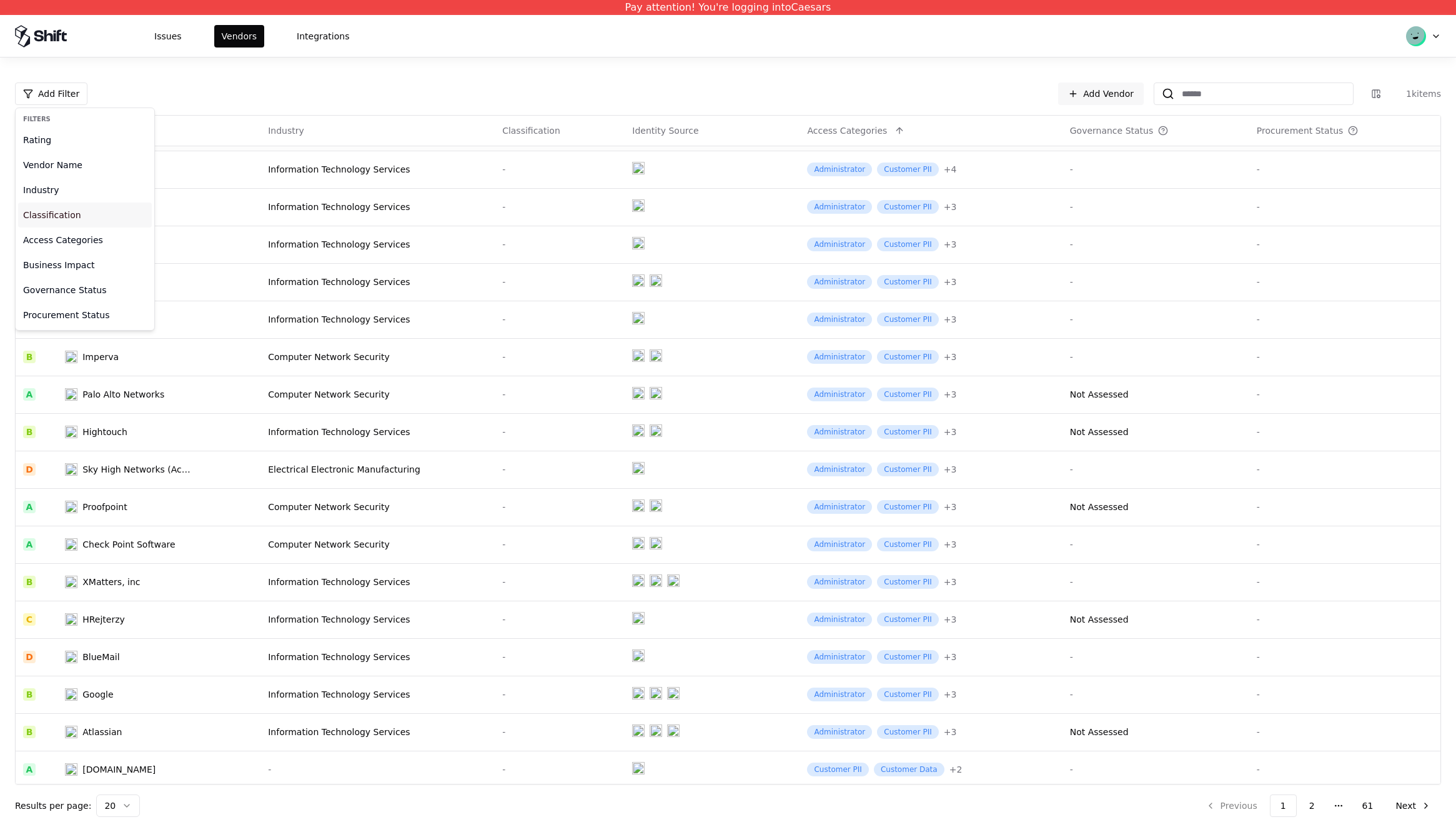
click at [64, 213] on div "Classification" at bounding box center [84, 215] width 134 height 25
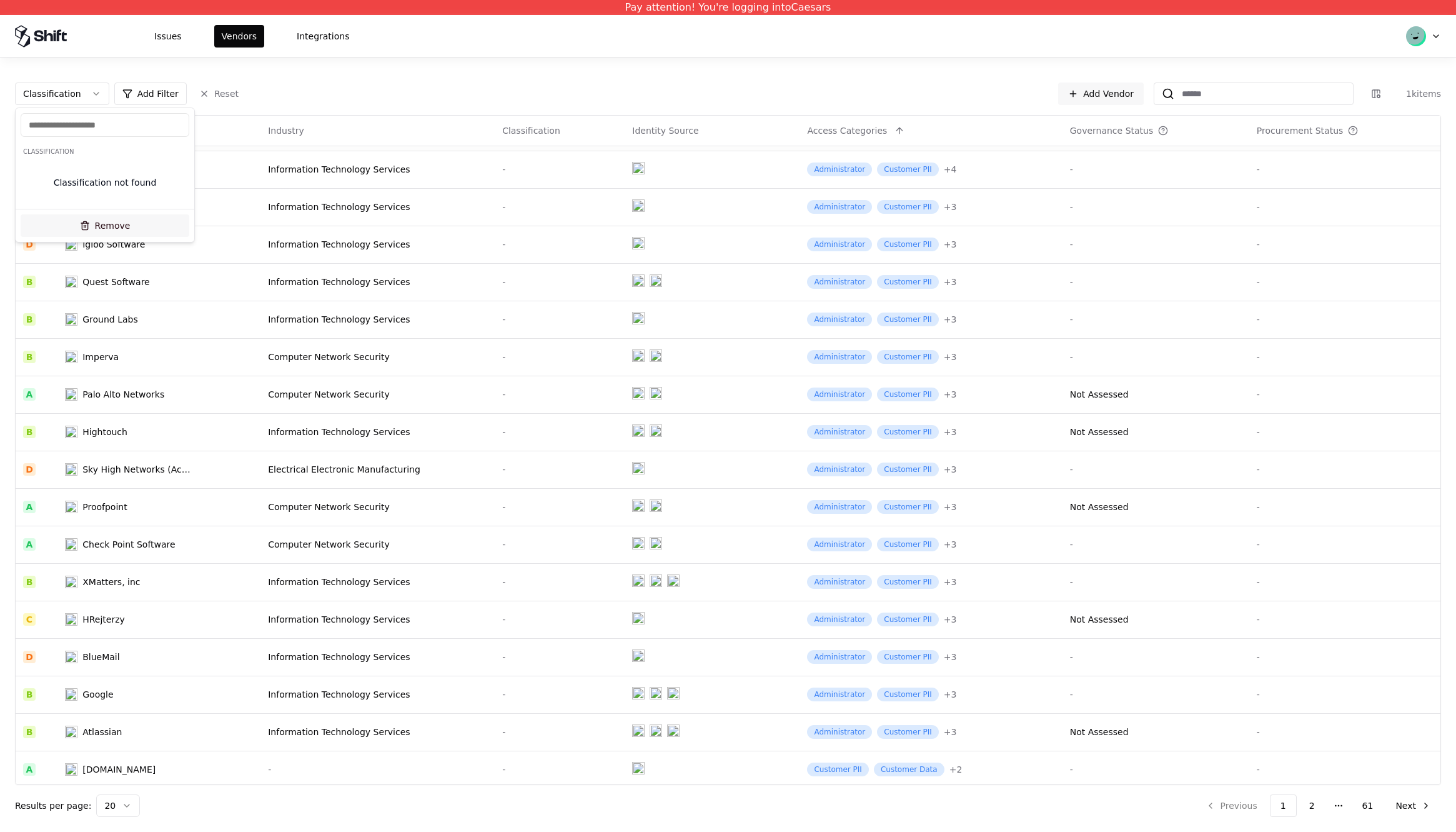
click at [87, 225] on button "Remove" at bounding box center [105, 225] width 169 height 23
click at [76, 91] on html "Pay attention! You're logging into Caesars Issues Vendors Integrations Add Filt…" at bounding box center [728, 416] width 1456 height 832
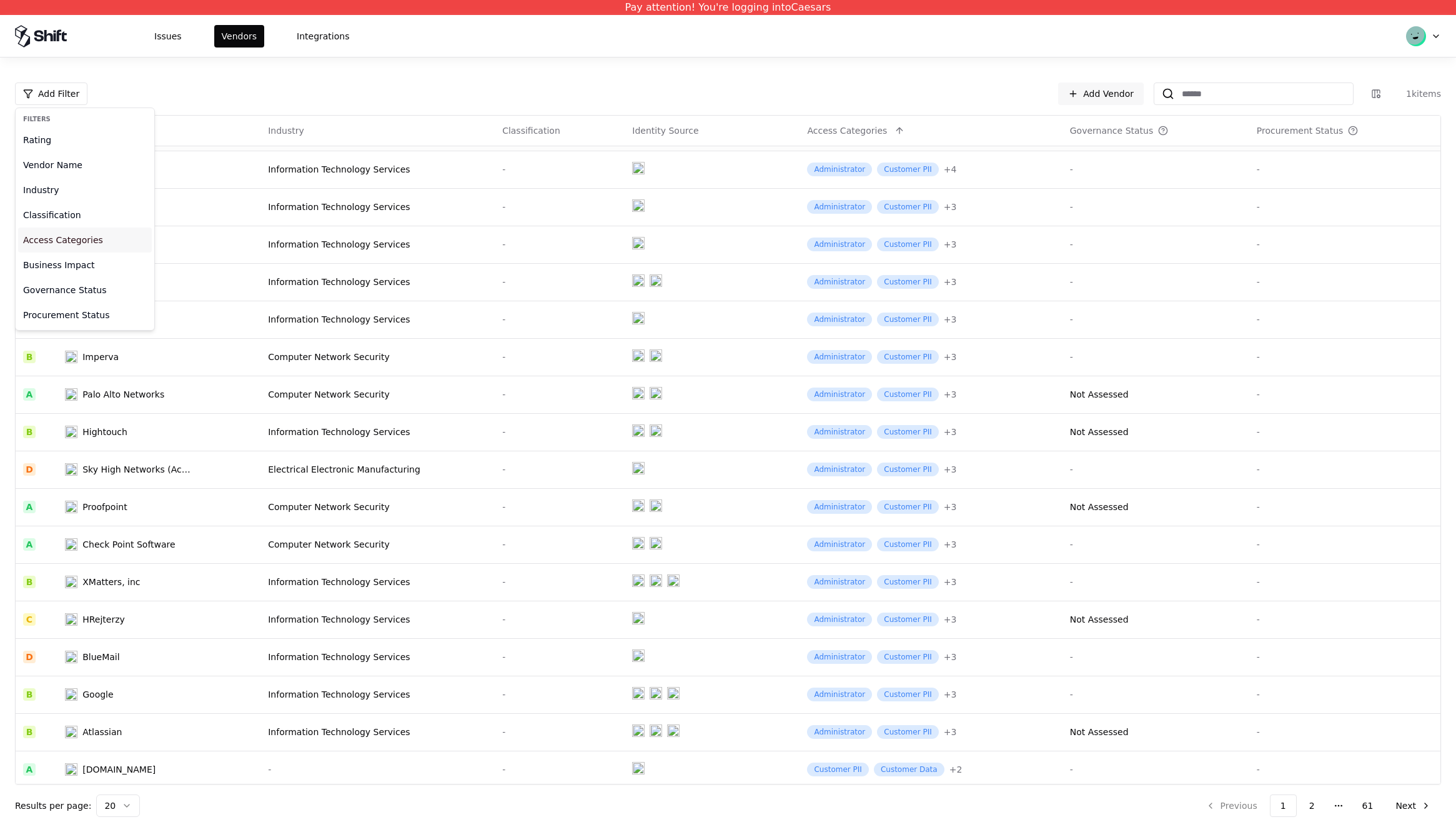
click at [79, 247] on div "Access Categories" at bounding box center [84, 240] width 134 height 25
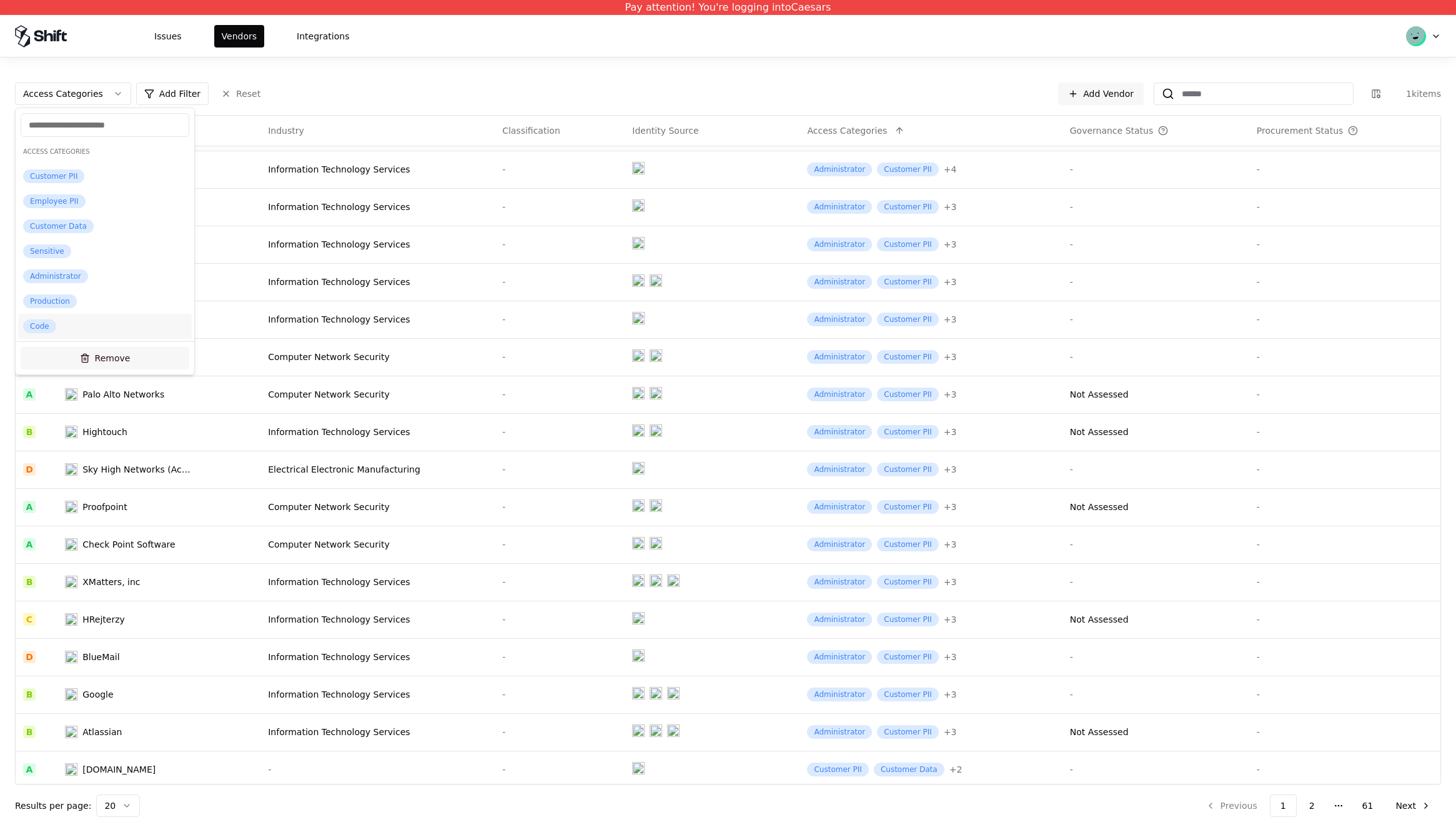
click at [84, 353] on button "Remove" at bounding box center [105, 358] width 169 height 23
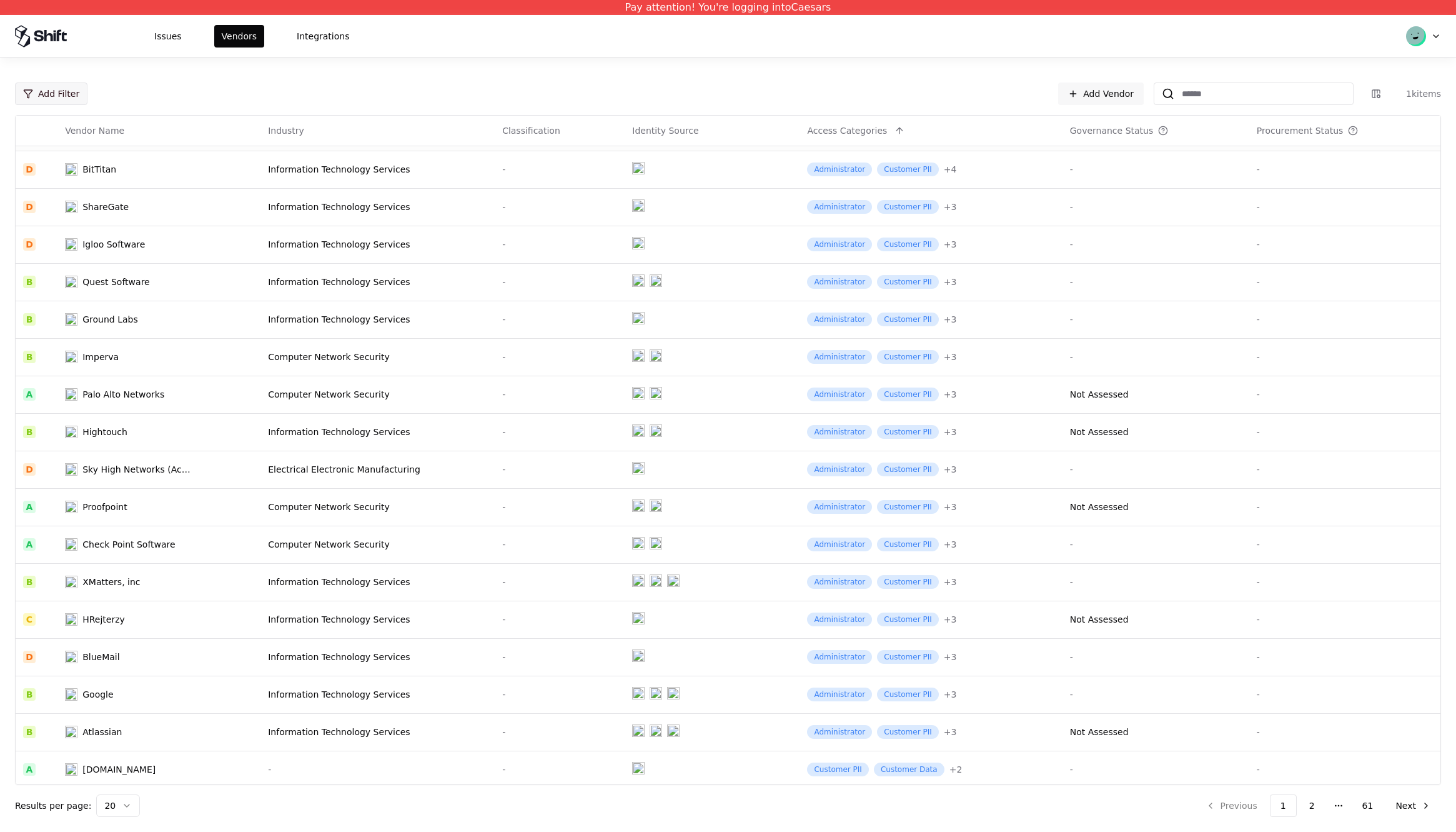
click at [52, 100] on html "Pay attention! You're logging into Caesars Issues Vendors Integrations Add Filt…" at bounding box center [728, 416] width 1456 height 832
click at [62, 192] on div "Industry" at bounding box center [84, 190] width 134 height 25
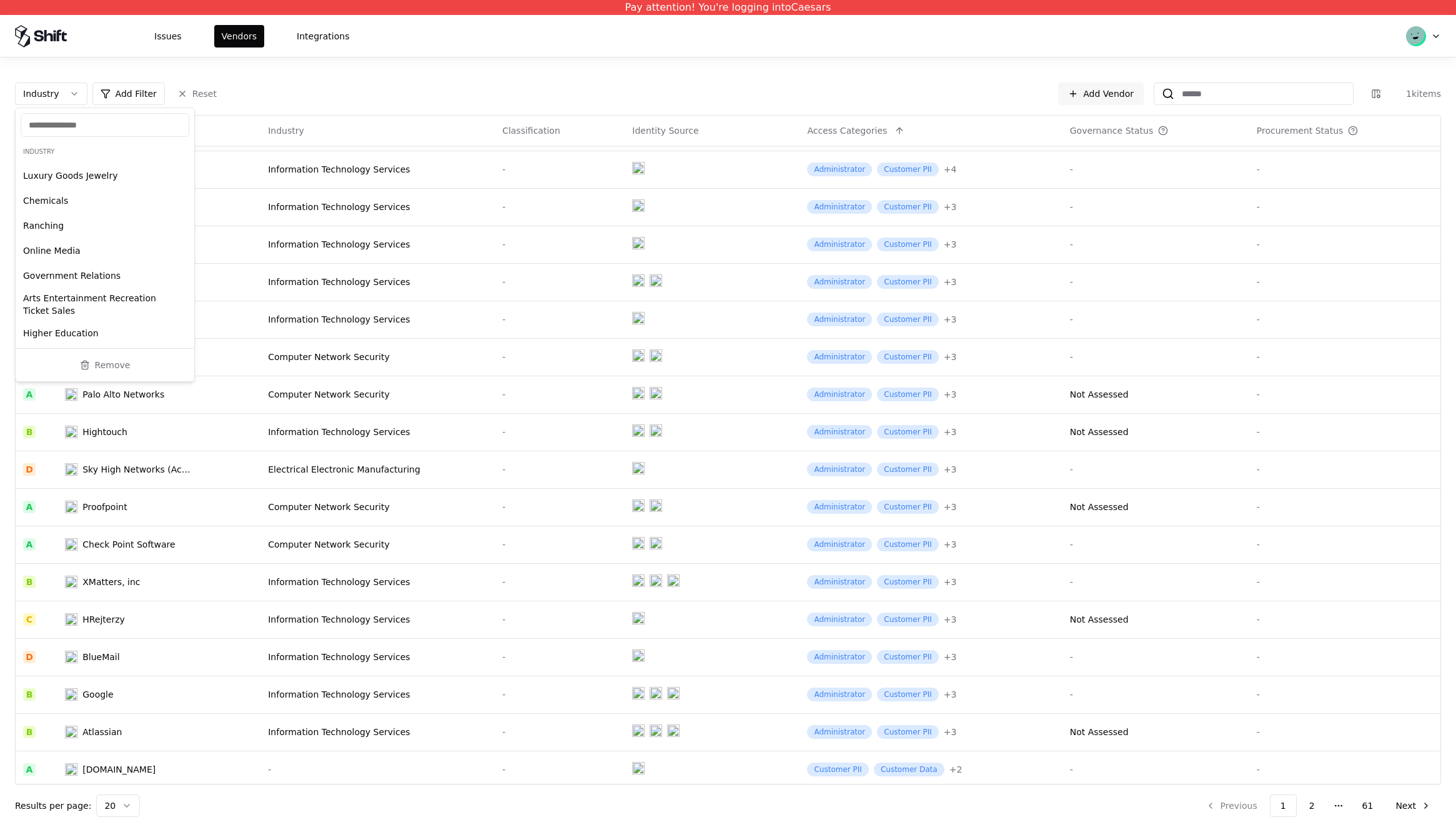
scroll to position [0, 0]
click at [128, 355] on button "Remove" at bounding box center [105, 365] width 169 height 23
click at [27, 100] on html "Pay attention! You're logging into Caesars Issues Vendors Integrations Add Filt…" at bounding box center [728, 416] width 1456 height 832
click at [88, 236] on div "Access Categories" at bounding box center [84, 240] width 134 height 25
click at [94, 355] on button "Remove" at bounding box center [105, 358] width 169 height 23
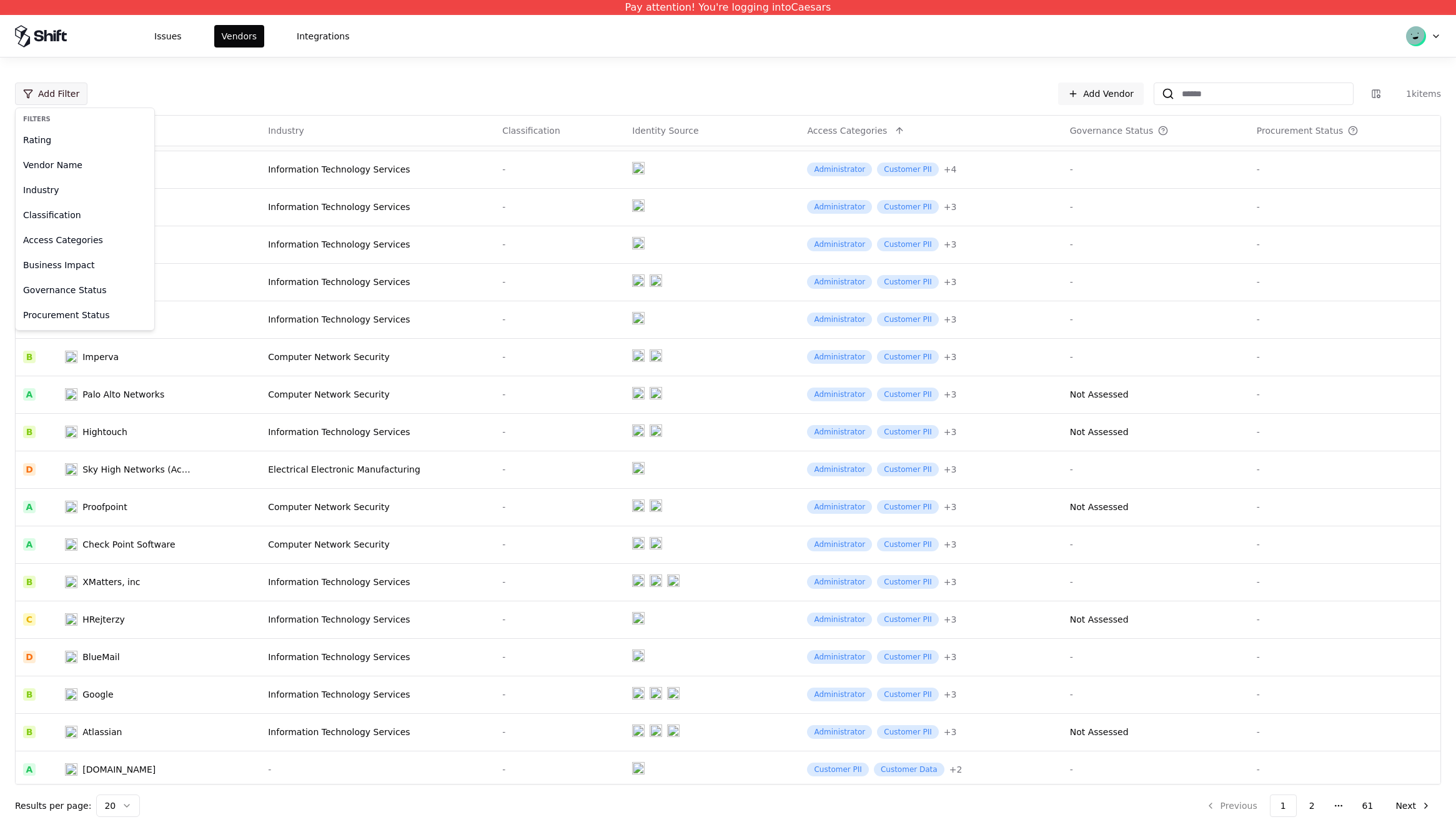
click at [71, 88] on html "Pay attention! You're logging into Caesars Issues Vendors Integrations Add Filt…" at bounding box center [728, 416] width 1456 height 832
click at [90, 218] on div "Classification" at bounding box center [84, 215] width 134 height 25
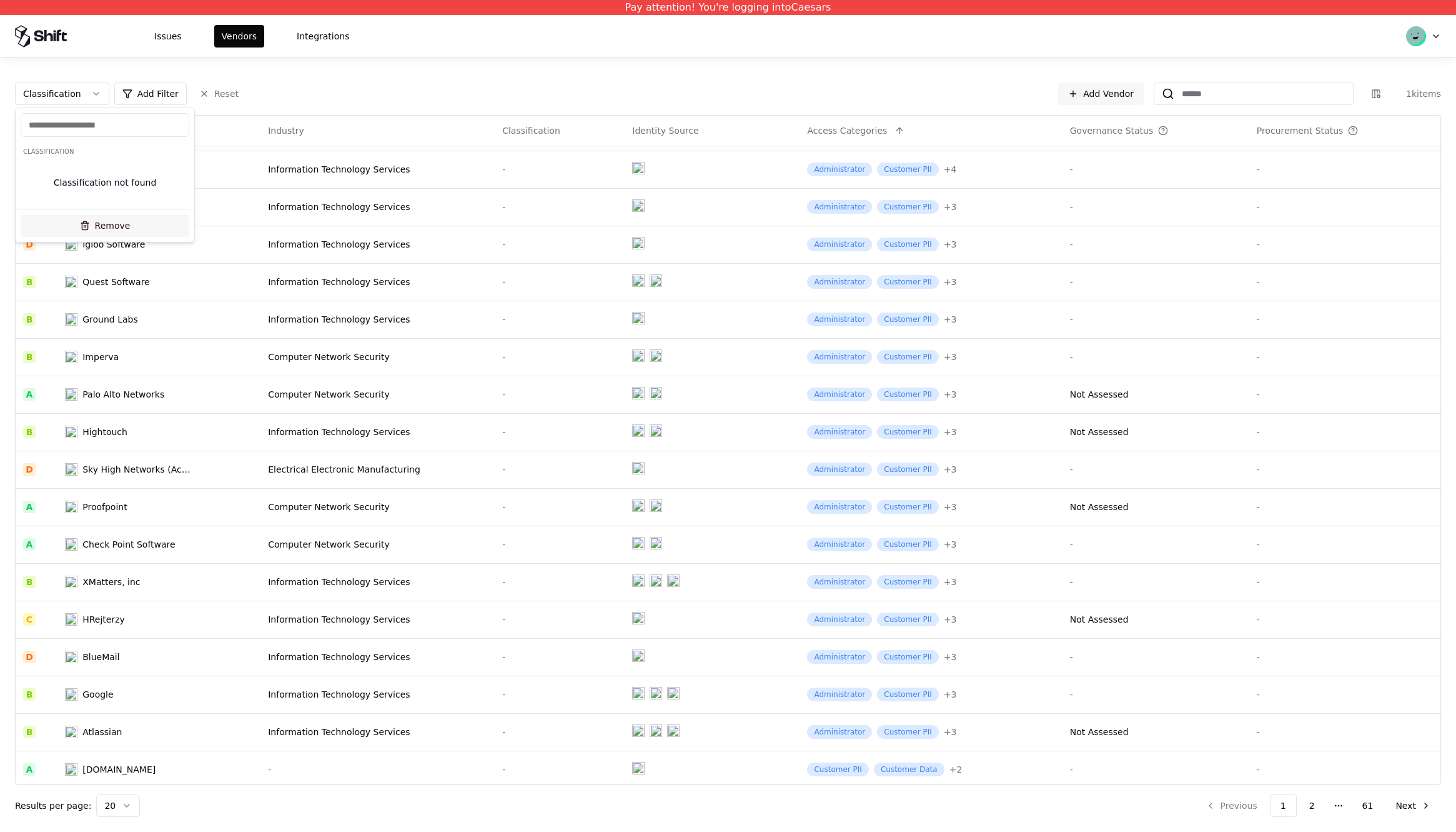
click at [93, 220] on button "Remove" at bounding box center [105, 225] width 169 height 23
click at [76, 99] on html "Pay attention! You're logging into Caesars Issues Vendors Integrations Add Filt…" at bounding box center [728, 416] width 1456 height 832
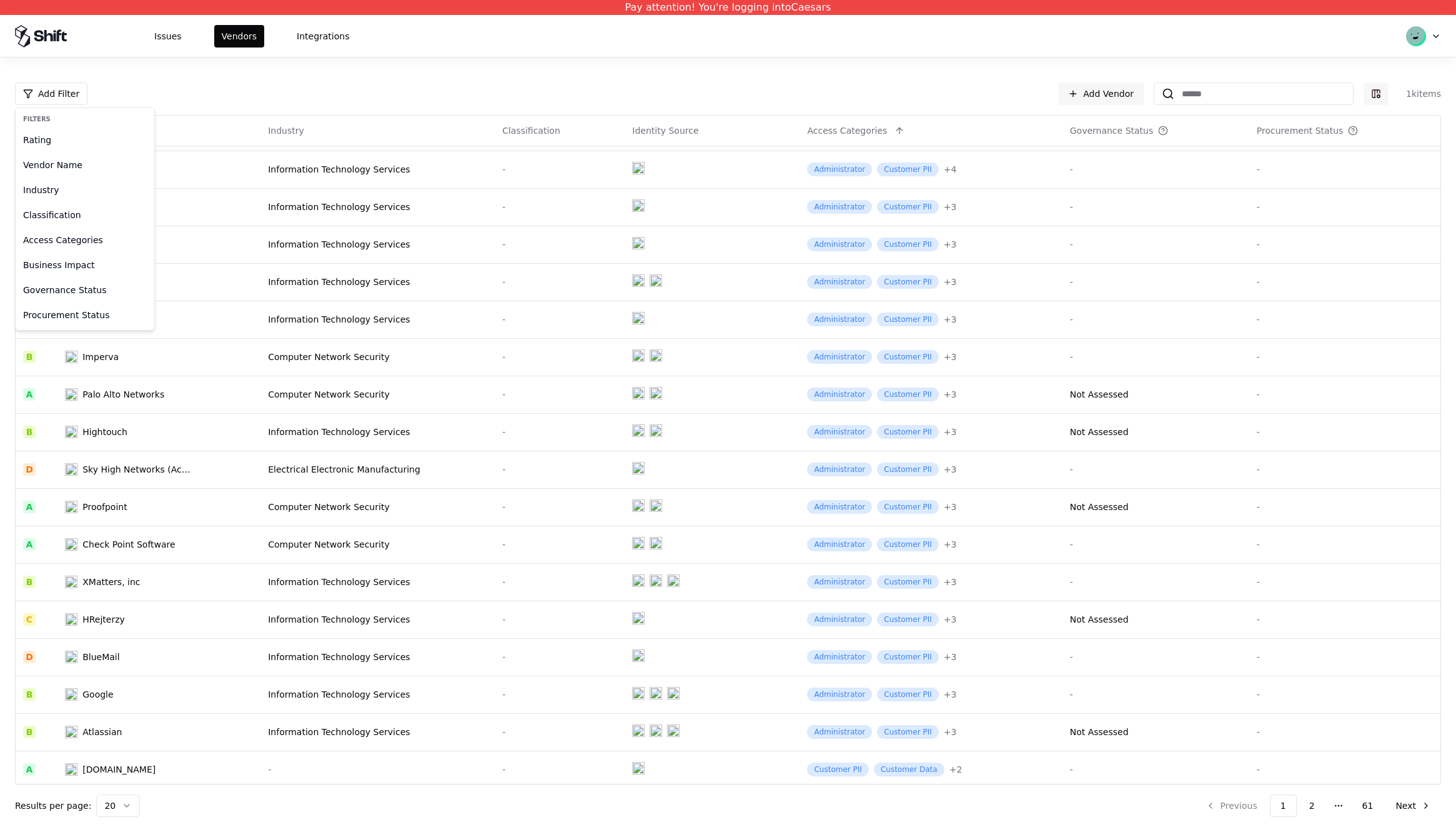
click at [1372, 92] on html "Pay attention! You're logging into Caesars Issues Vendors Integrations Add Filt…" at bounding box center [728, 416] width 1456 height 832
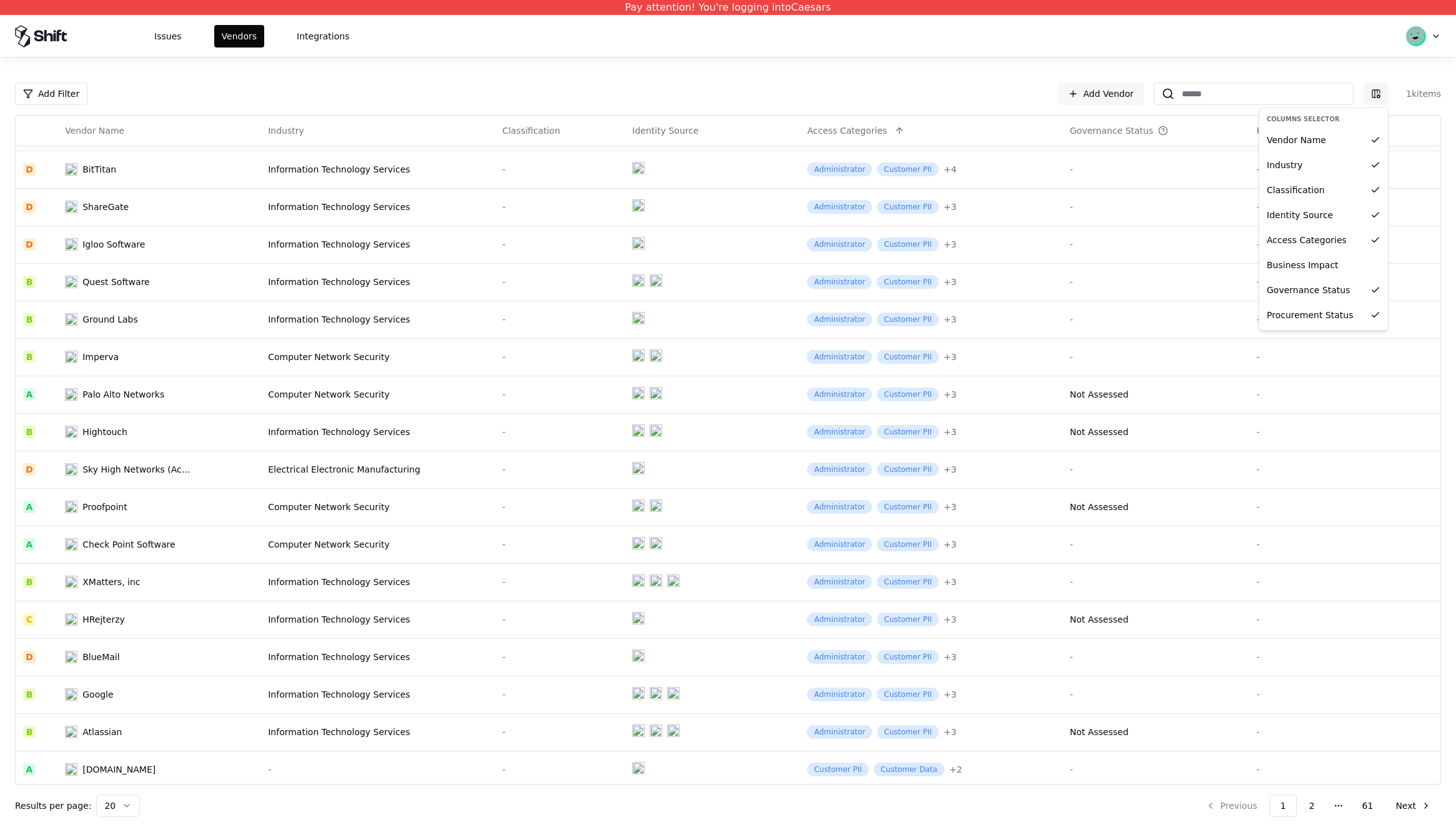
click at [1372, 92] on html "Pay attention! You're logging into Caesars Issues Vendors Integrations Add Filt…" at bounding box center [728, 416] width 1456 height 832
click at [1323, 271] on div "Business Impact" at bounding box center [1324, 265] width 124 height 25
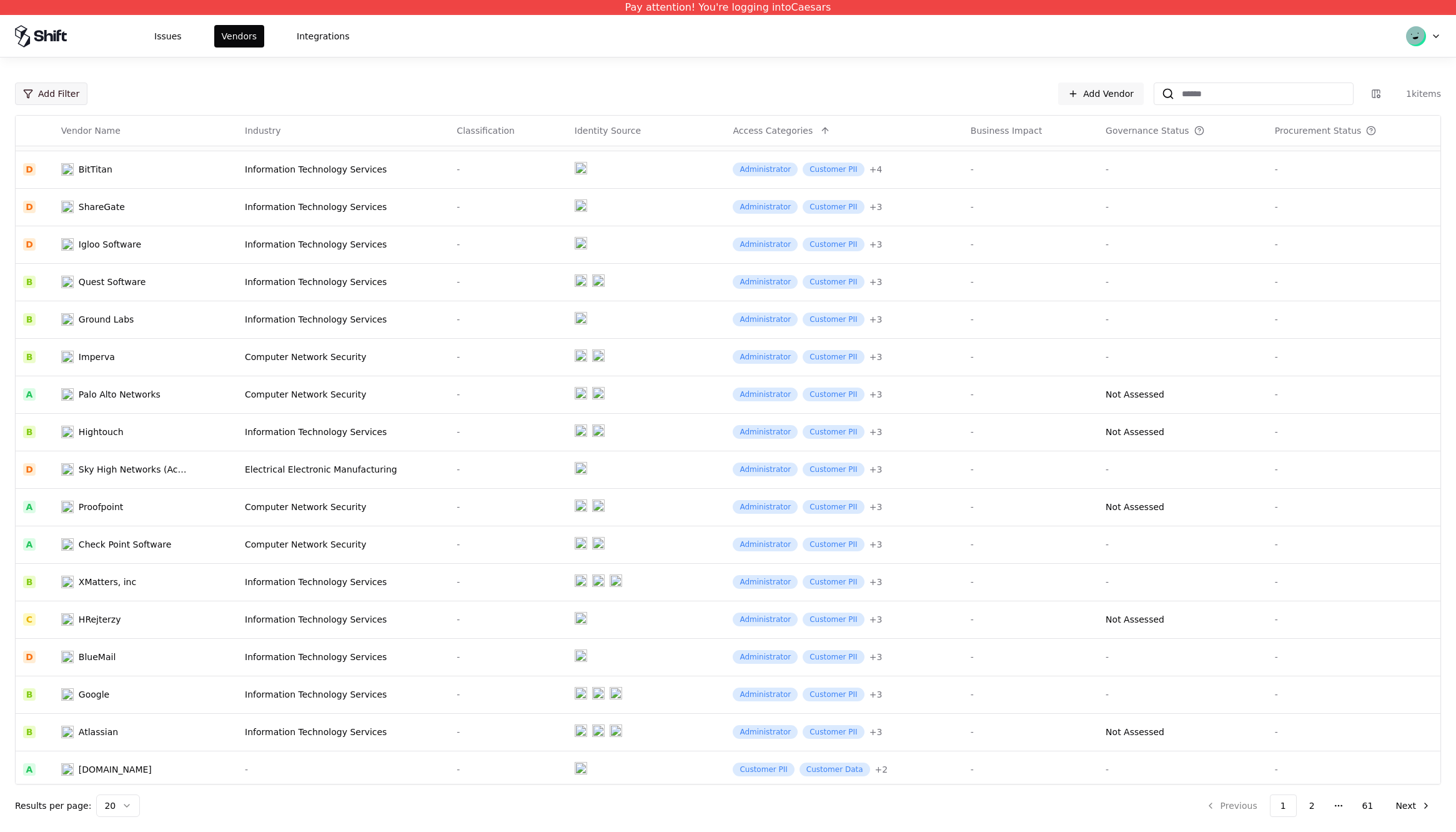
click at [54, 97] on html "Pay attention! You're logging into Caesars Issues Vendors Integrations Add Filt…" at bounding box center [728, 416] width 1456 height 832
click at [429, 80] on html "Pay attention! You're logging into Caesars Issues Vendors Integrations Add Filt…" at bounding box center [728, 416] width 1456 height 832
click at [45, 91] on html "Pay attention! You're logging into Caesars Issues Vendors Integrations Add Filt…" at bounding box center [728, 416] width 1456 height 832
click at [67, 288] on div "Governance Status" at bounding box center [84, 290] width 134 height 25
click at [112, 93] on html "Pay attention! You're logging into Caesars Issues Vendors Integrations Governan…" at bounding box center [728, 416] width 1456 height 832
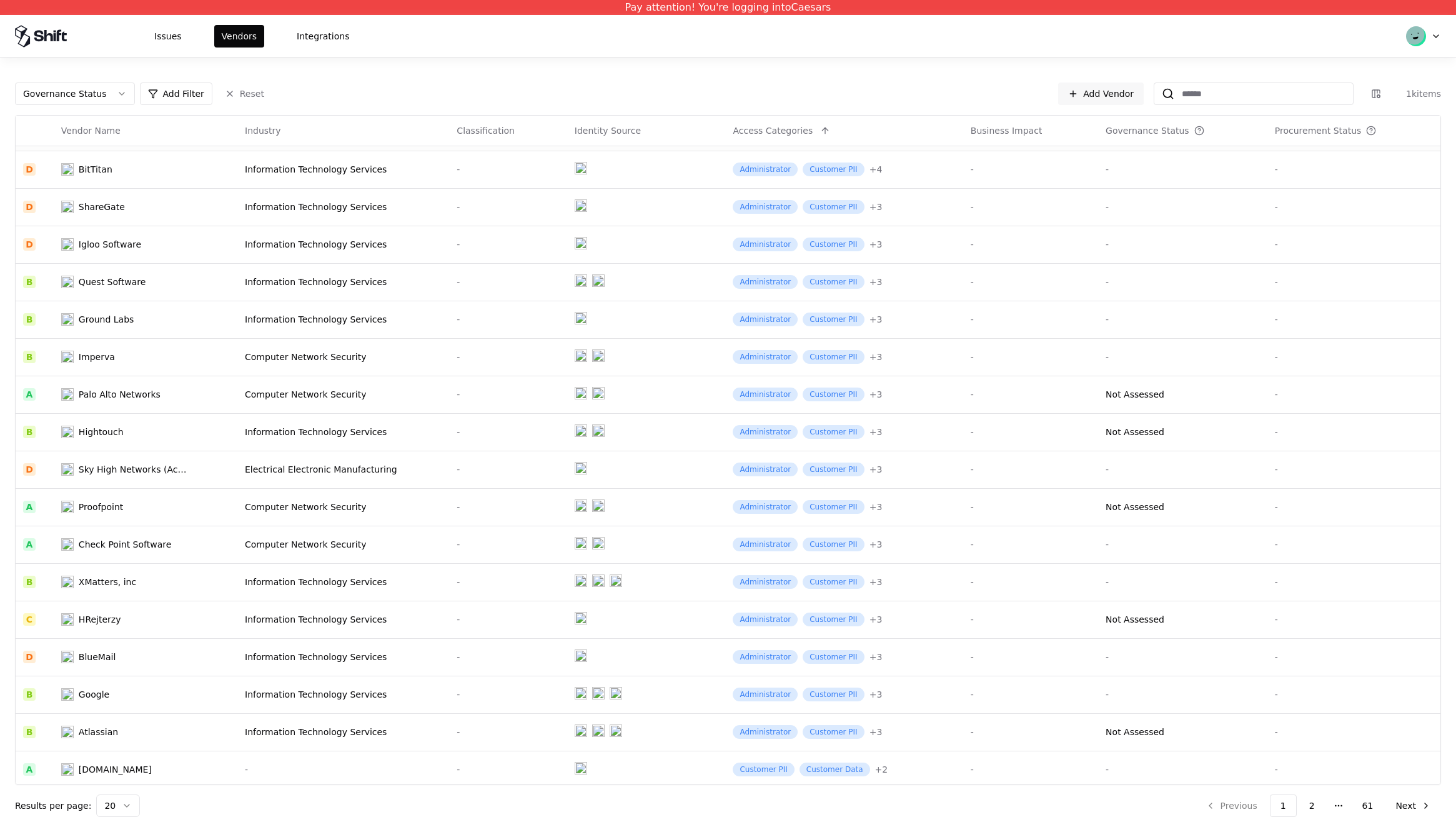
click at [112, 93] on button "Governance Status" at bounding box center [75, 93] width 120 height 23
click at [154, 92] on html "Pay attention! You're logging into Caesars Issues Vendors Integrations Governan…" at bounding box center [728, 416] width 1456 height 832
click at [232, 89] on button "Reset" at bounding box center [244, 93] width 54 height 23
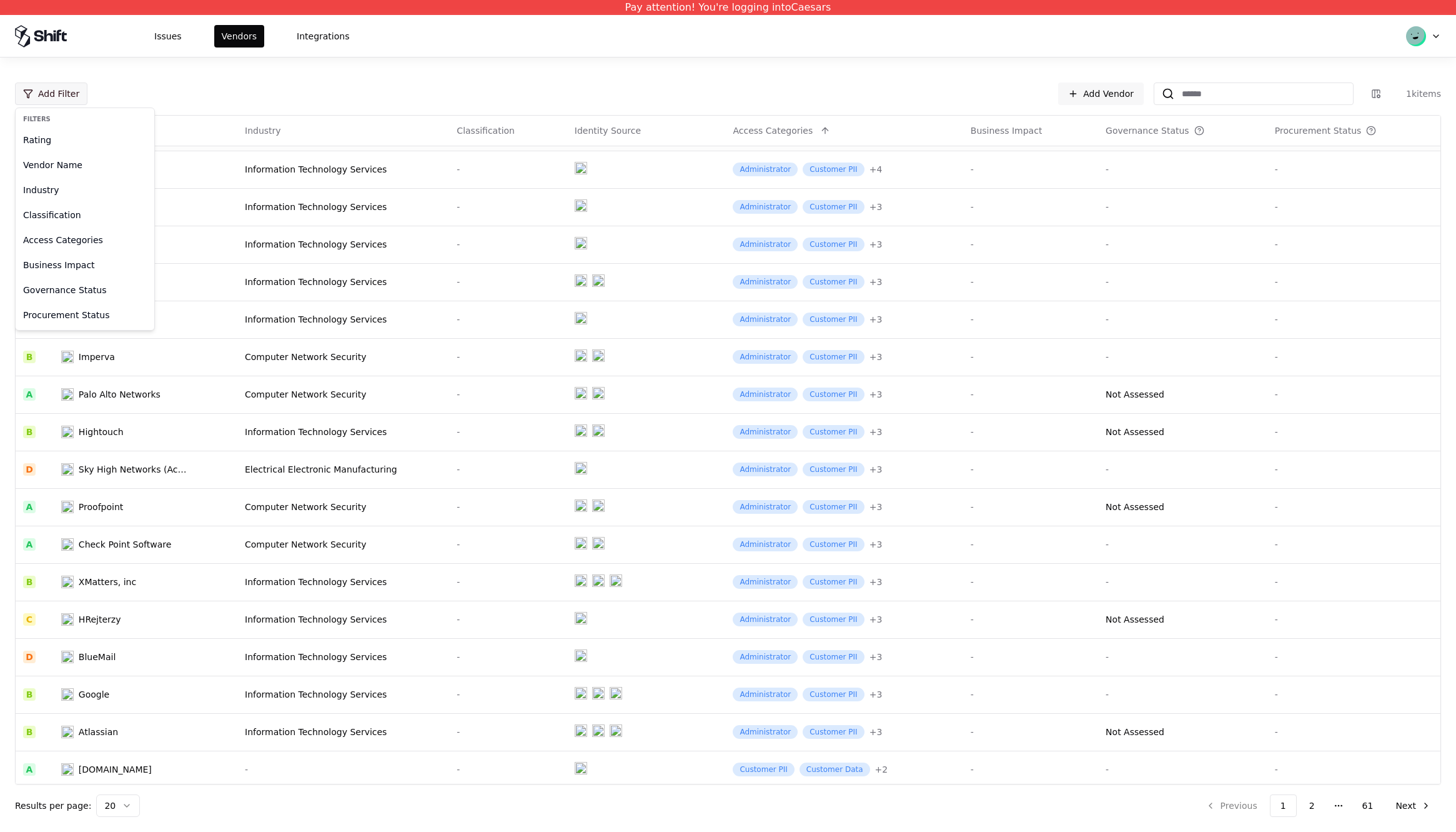
click at [81, 97] on html "Pay attention! You're logging into Caesars Issues Vendors Integrations Add Filt…" at bounding box center [728, 416] width 1456 height 832
click at [237, 102] on html "Pay attention! You're logging into Caesars Issues Vendors Integrations Add Filt…" at bounding box center [728, 416] width 1456 height 832
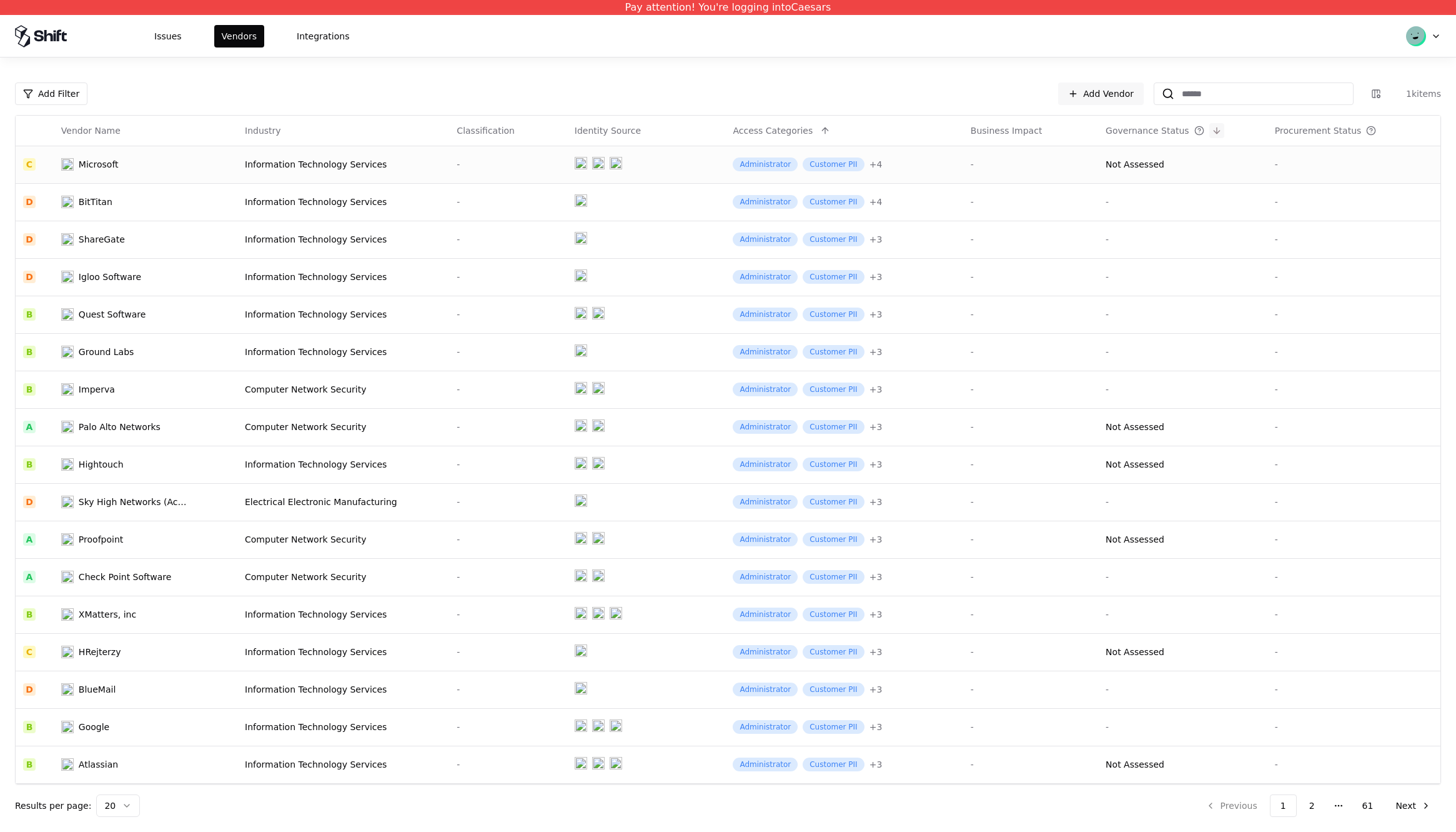
click at [1210, 131] on button at bounding box center [1217, 130] width 15 height 15
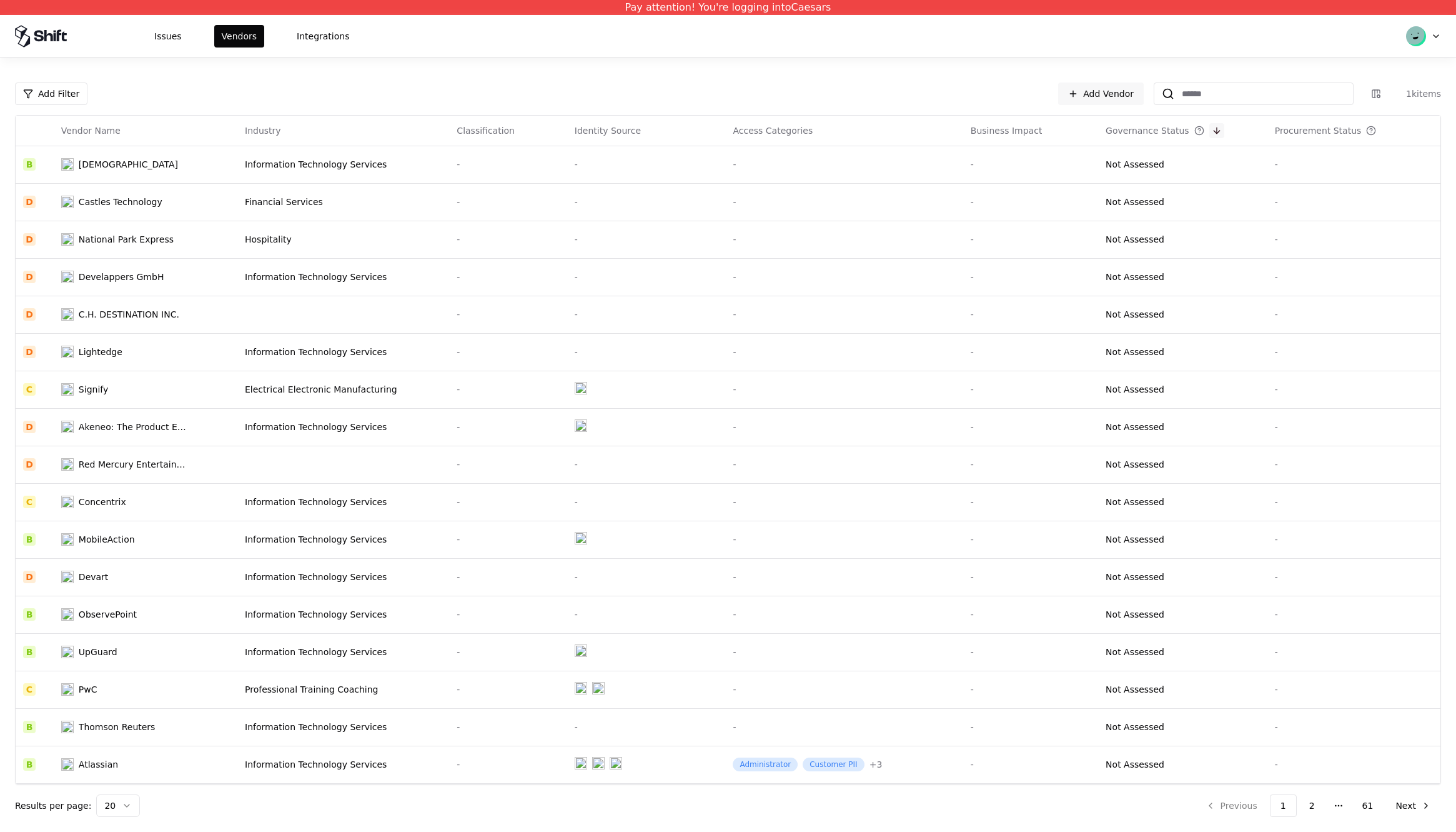
click at [1210, 130] on button at bounding box center [1217, 130] width 15 height 15
click at [1384, 128] on button at bounding box center [1389, 130] width 15 height 15
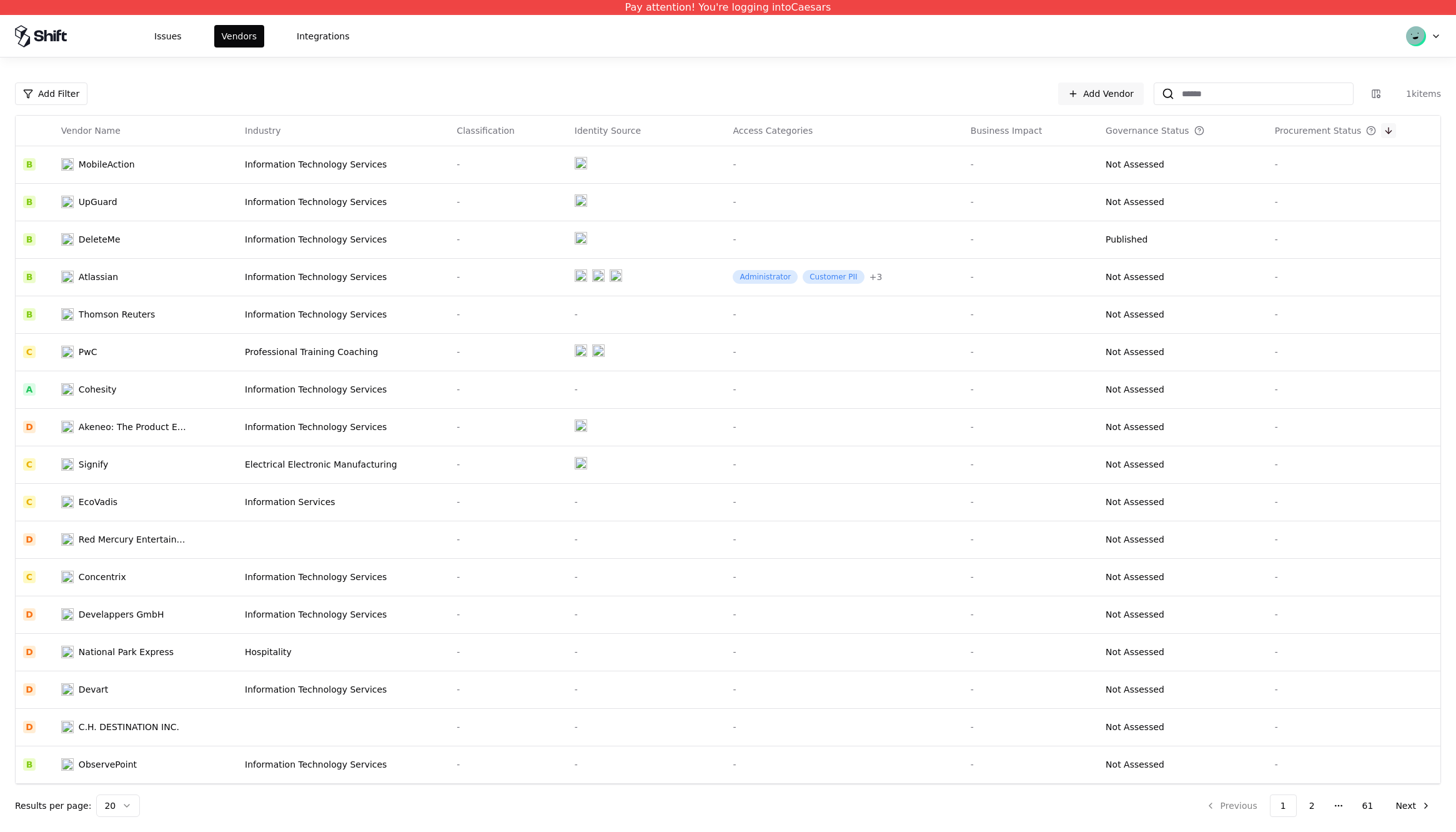
click at [1381, 130] on button at bounding box center [1389, 130] width 15 height 15
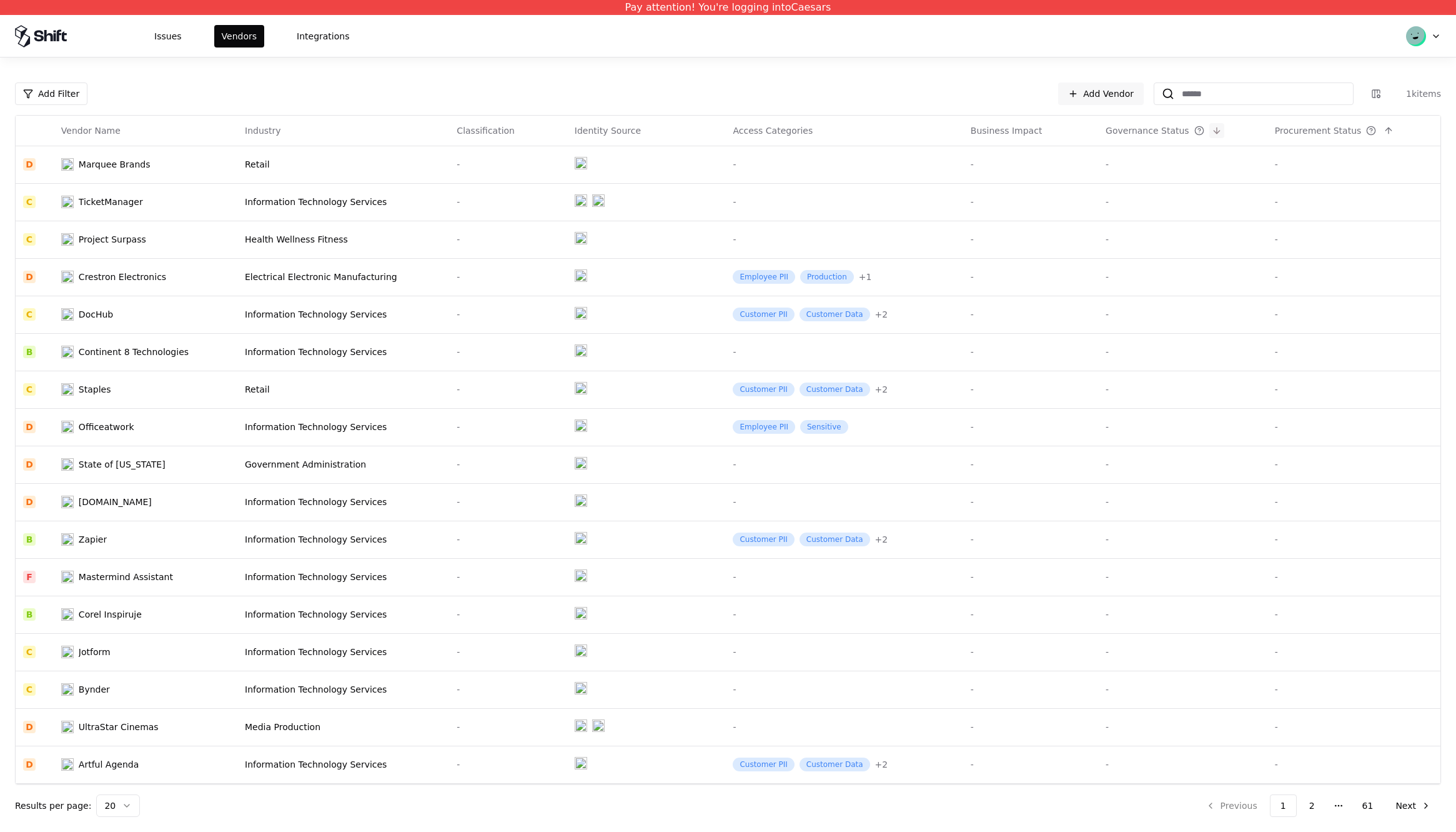
click at [1210, 130] on button at bounding box center [1217, 130] width 15 height 15
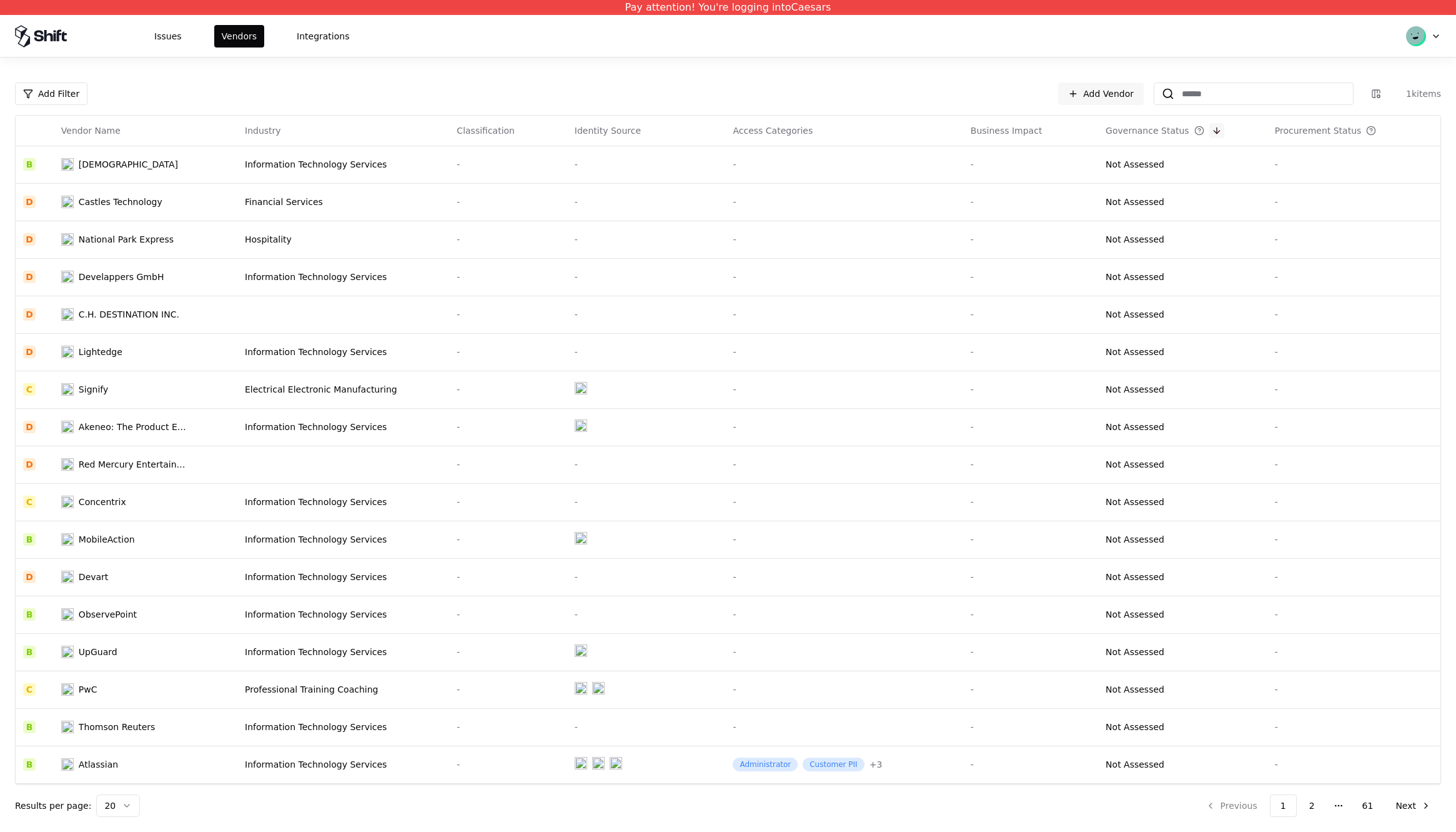
click at [1210, 135] on button at bounding box center [1217, 130] width 15 height 15
click at [1381, 131] on button at bounding box center [1389, 130] width 15 height 15
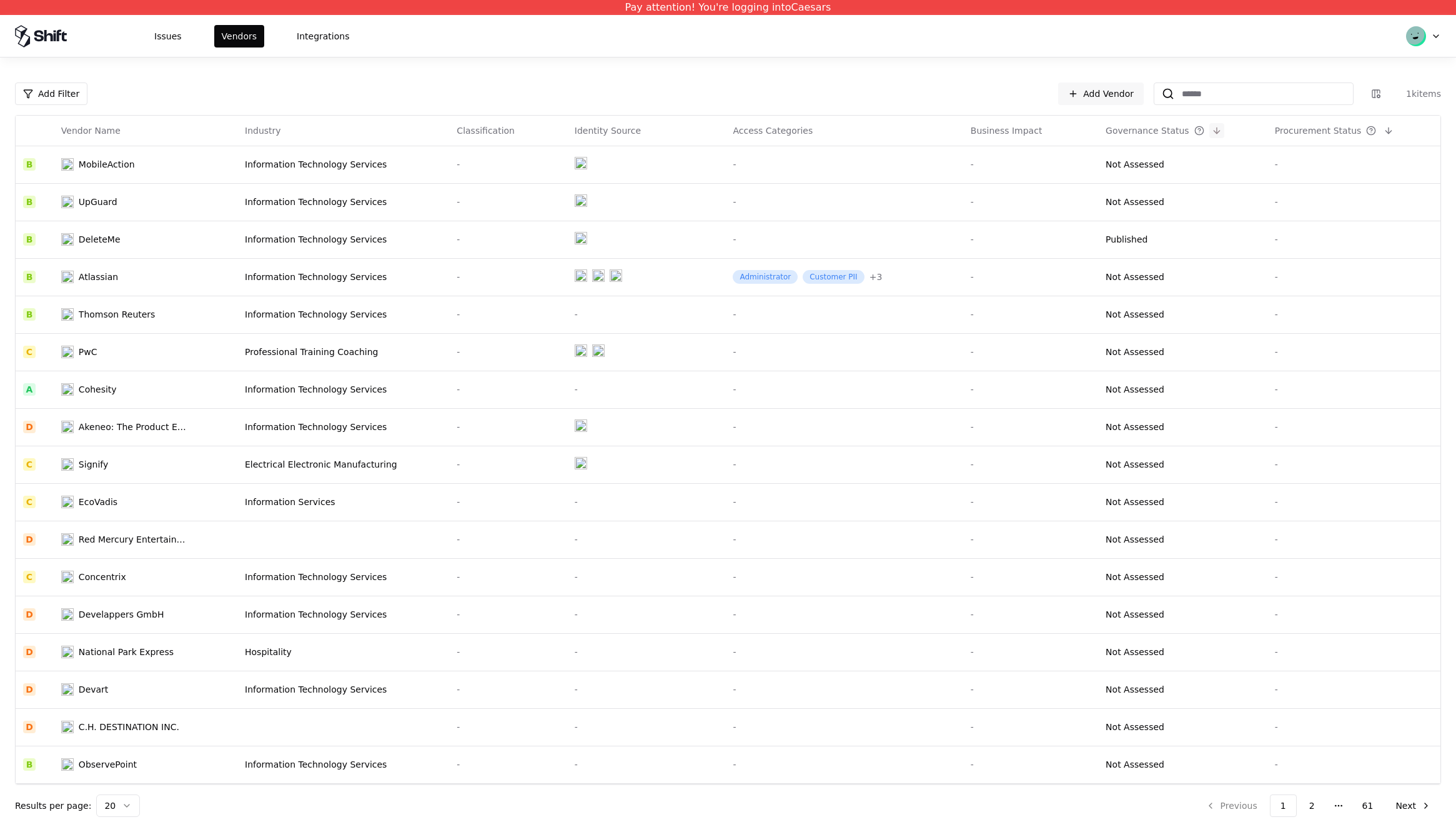
click at [1210, 128] on button at bounding box center [1217, 130] width 15 height 15
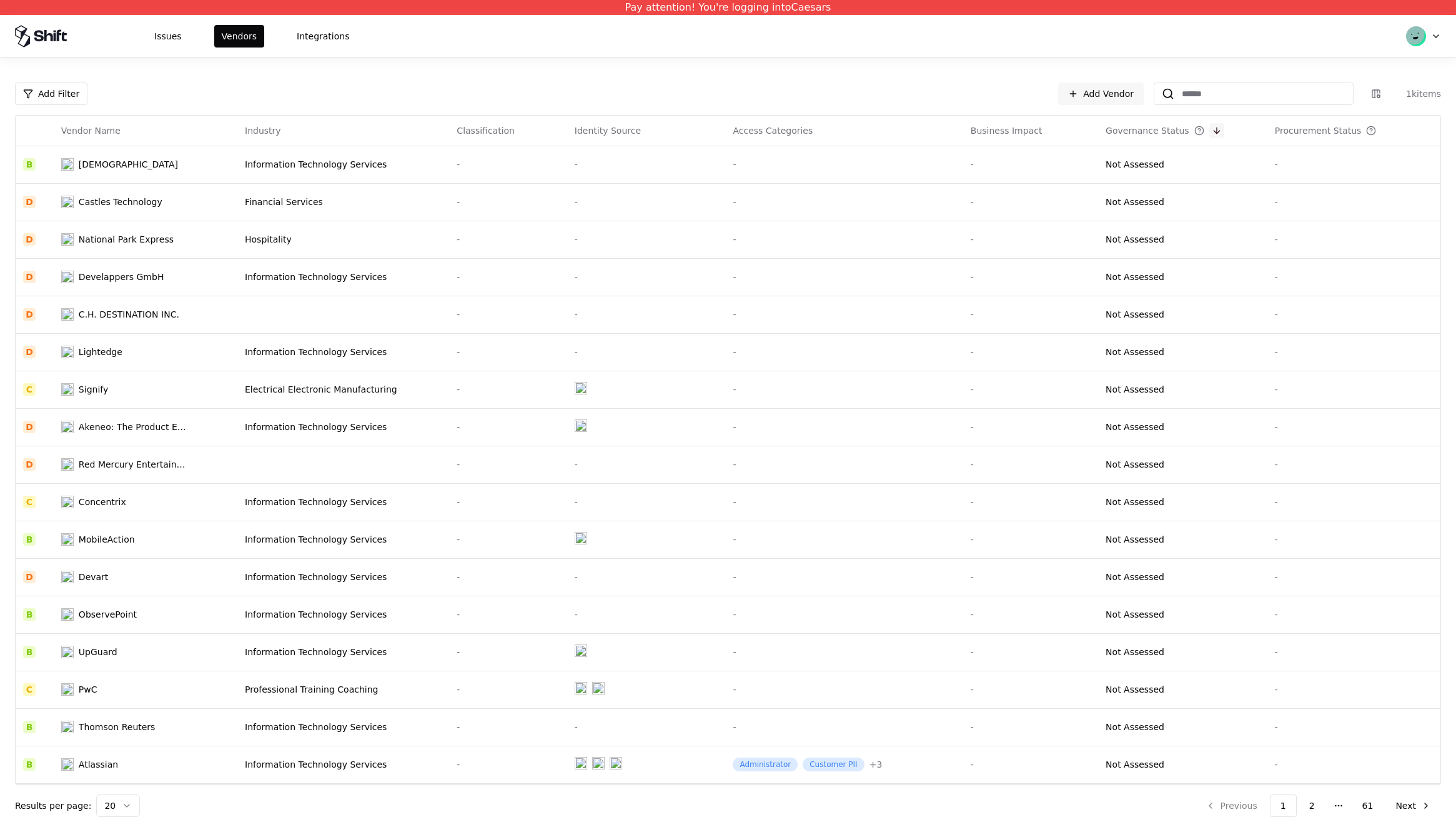
click at [1210, 128] on button at bounding box center [1217, 130] width 15 height 15
click at [1381, 130] on button at bounding box center [1389, 130] width 15 height 15
